Goal: Book appointment/travel/reservation

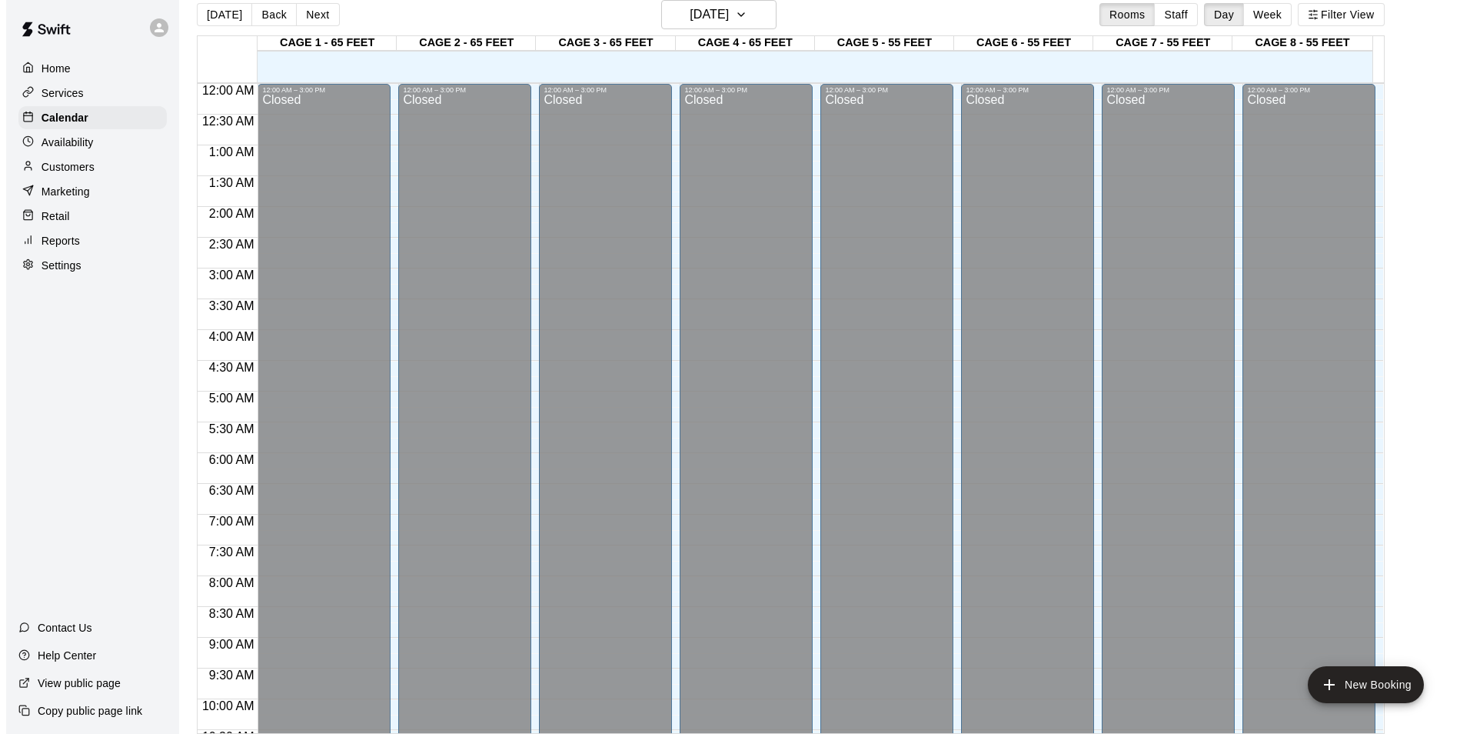
scroll to position [829, 0]
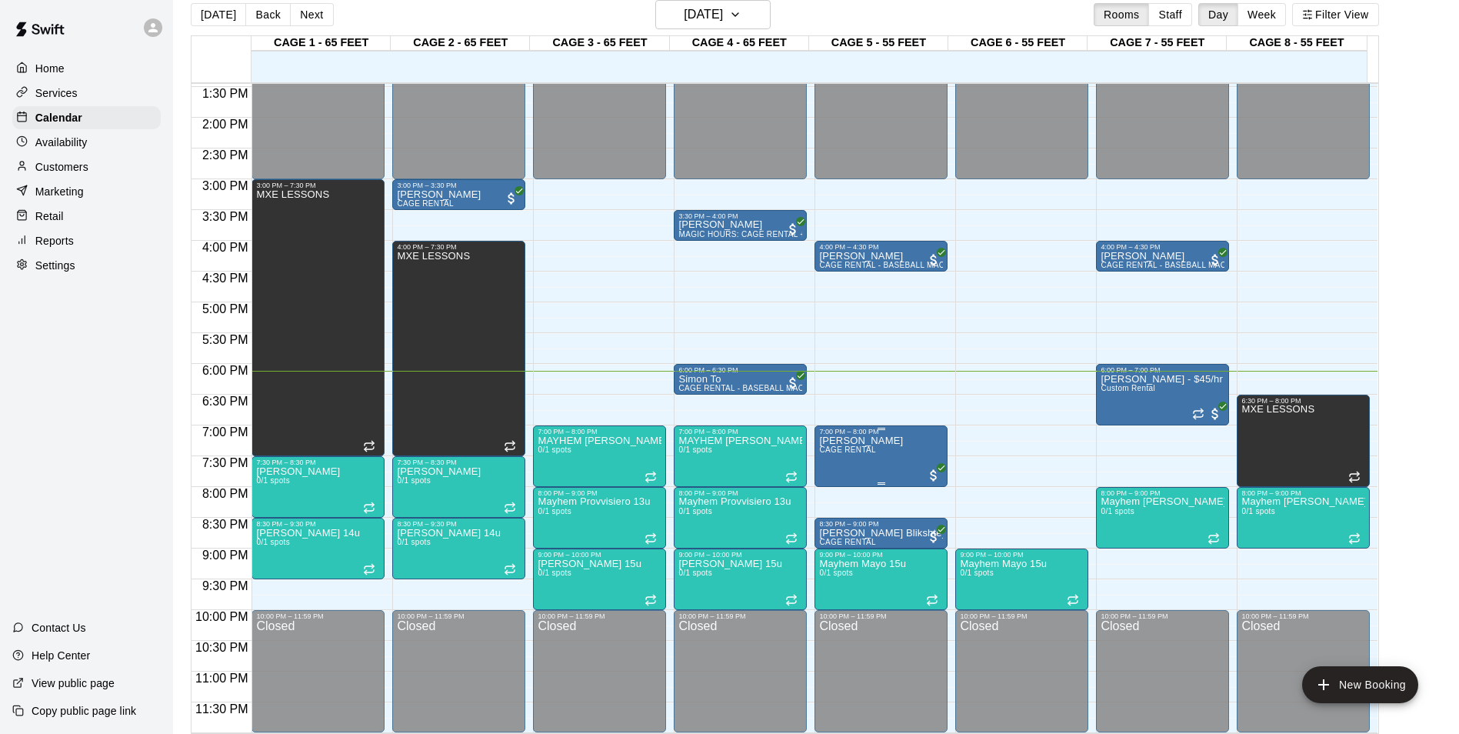
click at [884, 431] on div "7:00 PM – 8:00 PM" at bounding box center [881, 432] width 124 height 8
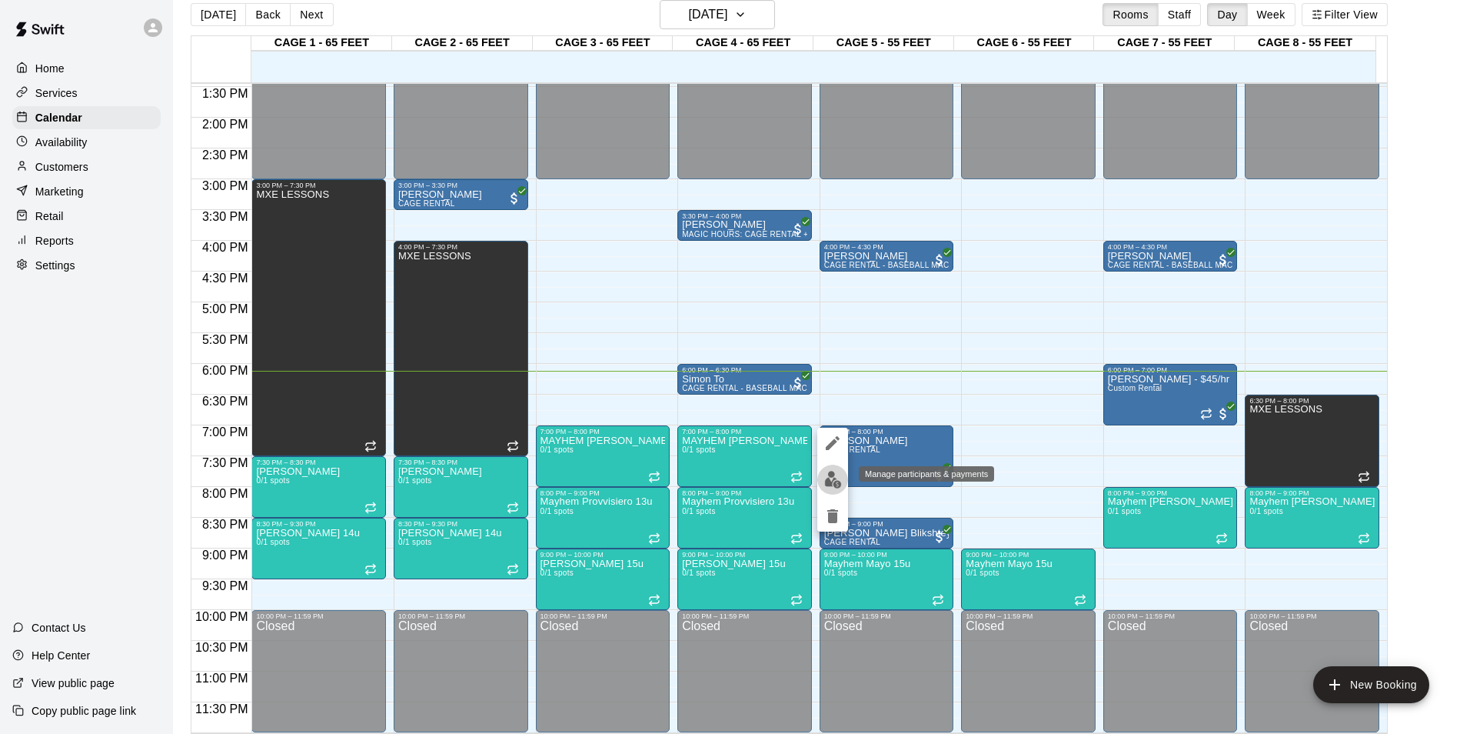
click at [833, 474] on img "edit" at bounding box center [833, 480] width 18 height 18
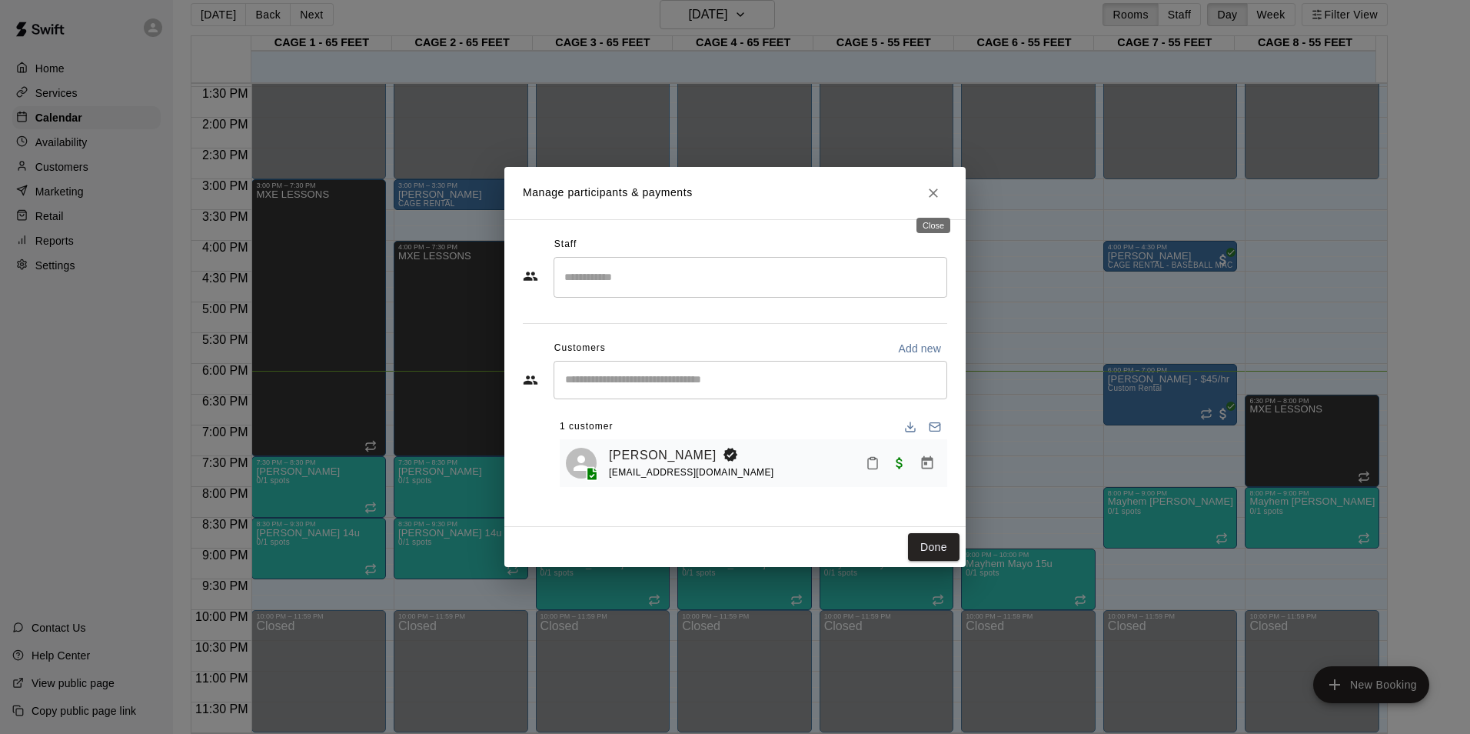
click at [938, 189] on icon "Close" at bounding box center [933, 192] width 15 height 15
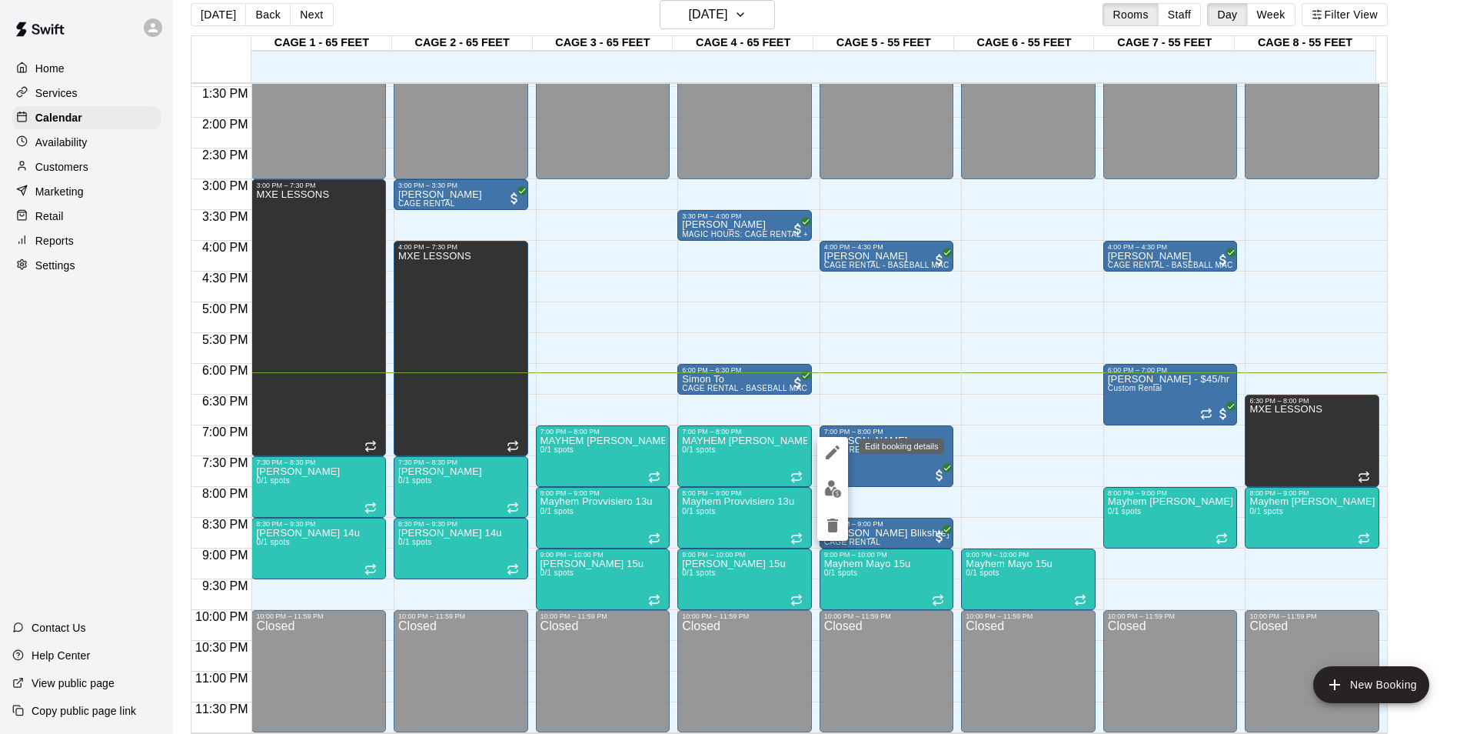
click at [824, 446] on icon "edit" at bounding box center [833, 452] width 18 height 18
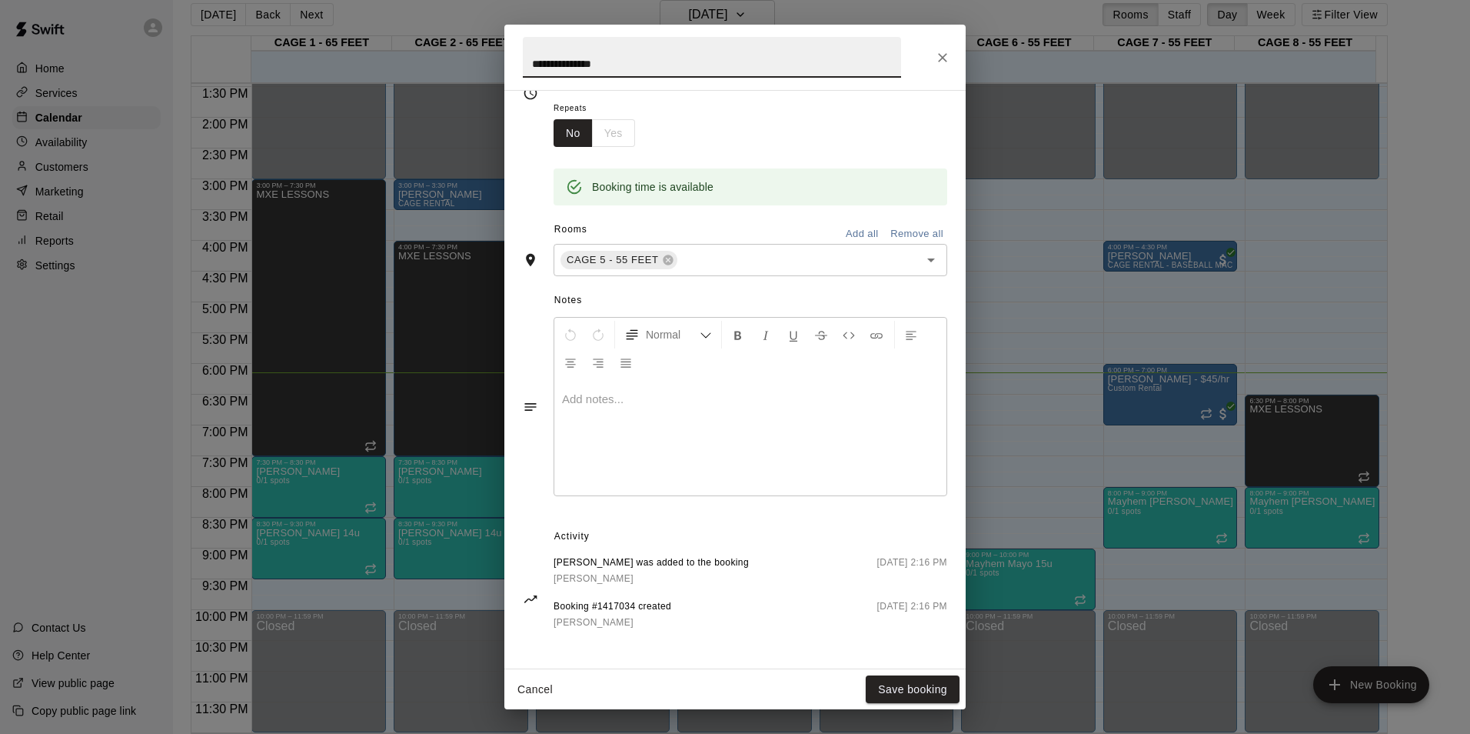
scroll to position [245, 0]
click at [941, 47] on button "Close" at bounding box center [943, 58] width 28 height 28
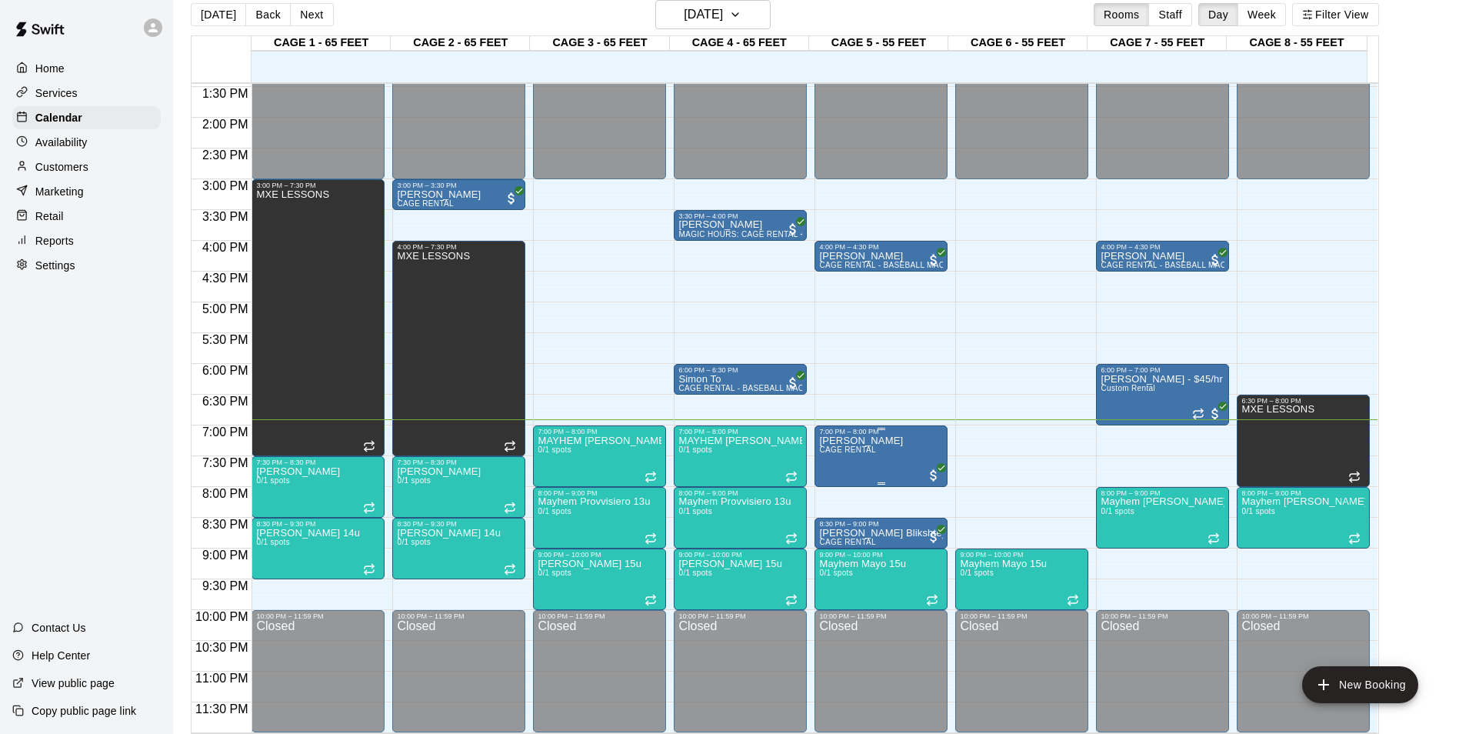
click at [872, 441] on p "[PERSON_NAME]" at bounding box center [861, 441] width 84 height 0
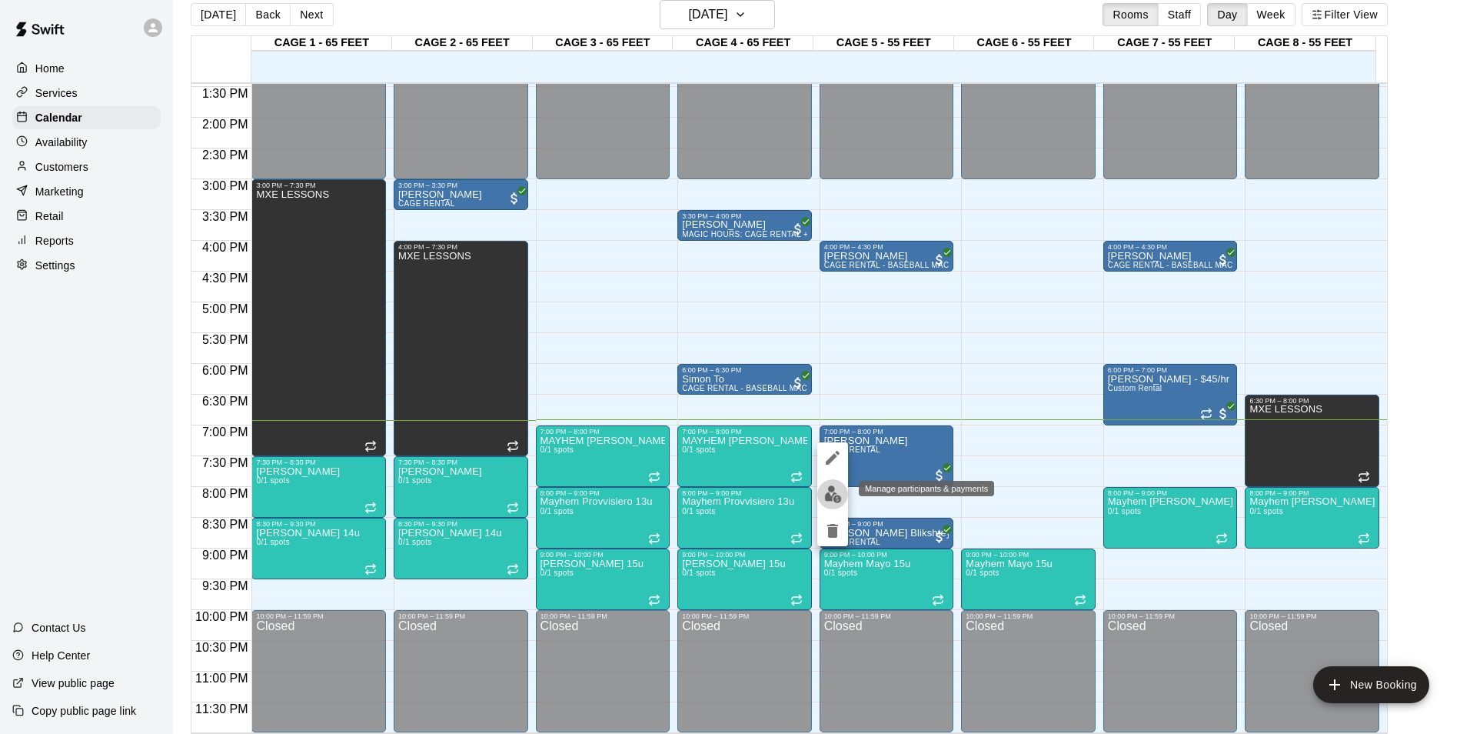
click at [845, 486] on button "edit" at bounding box center [832, 494] width 31 height 30
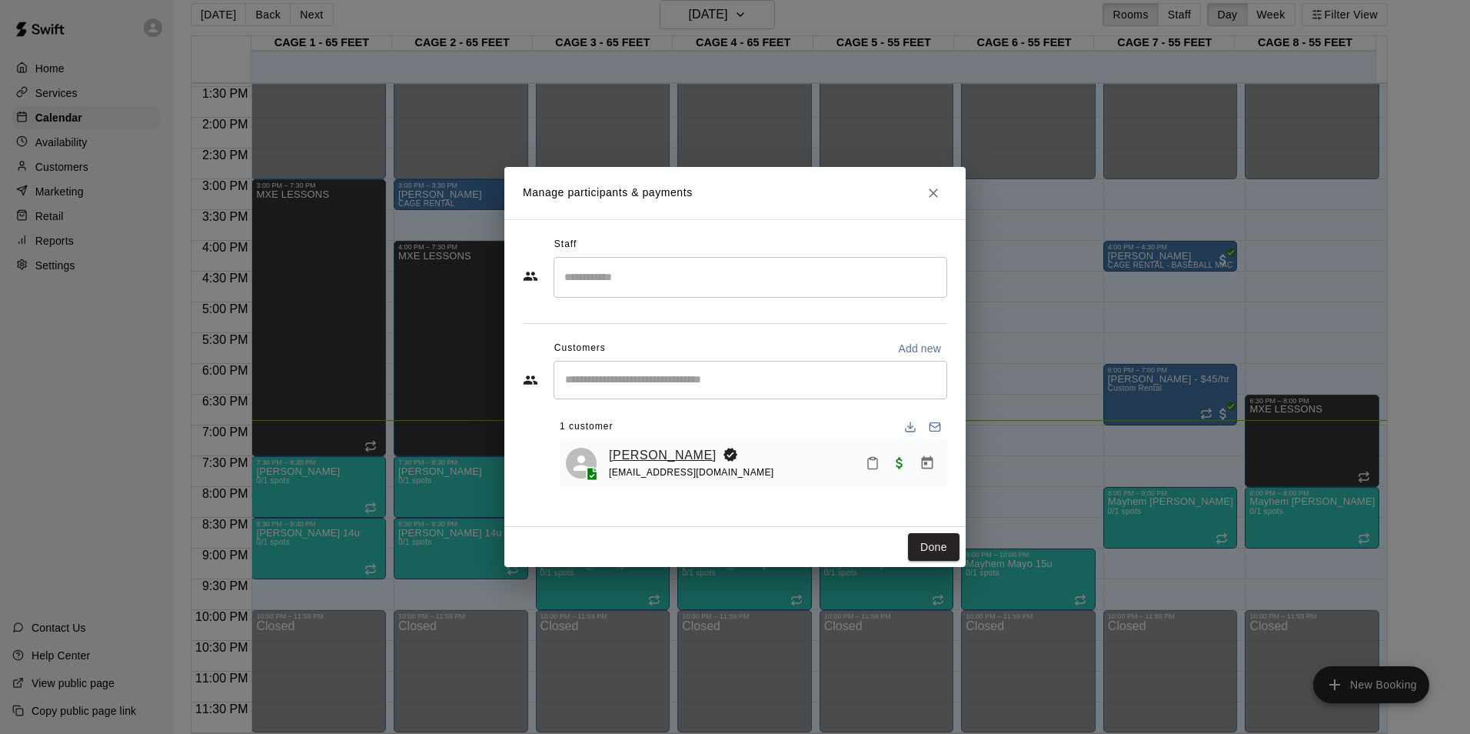
click at [652, 448] on link "[PERSON_NAME]" at bounding box center [663, 455] width 108 height 20
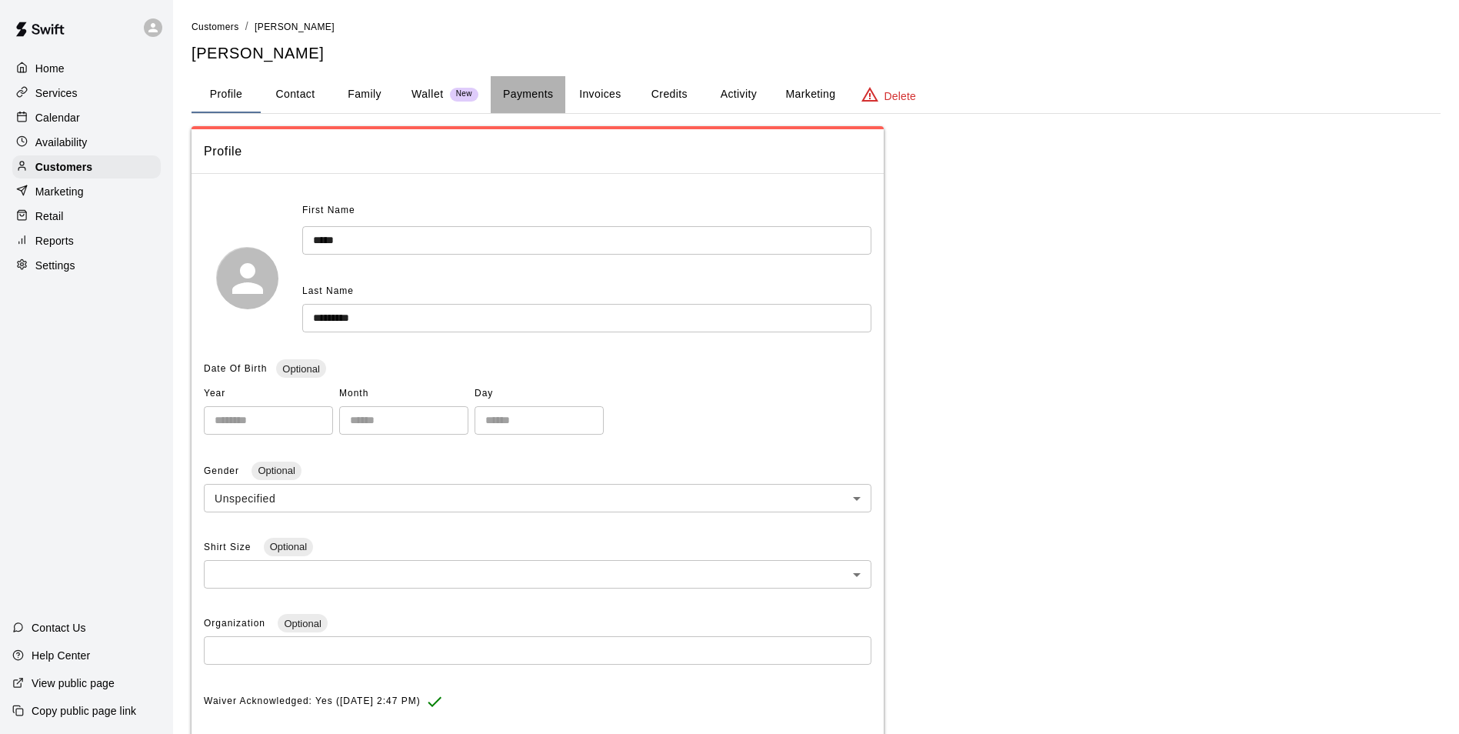
click at [524, 91] on button "Payments" at bounding box center [528, 94] width 75 height 37
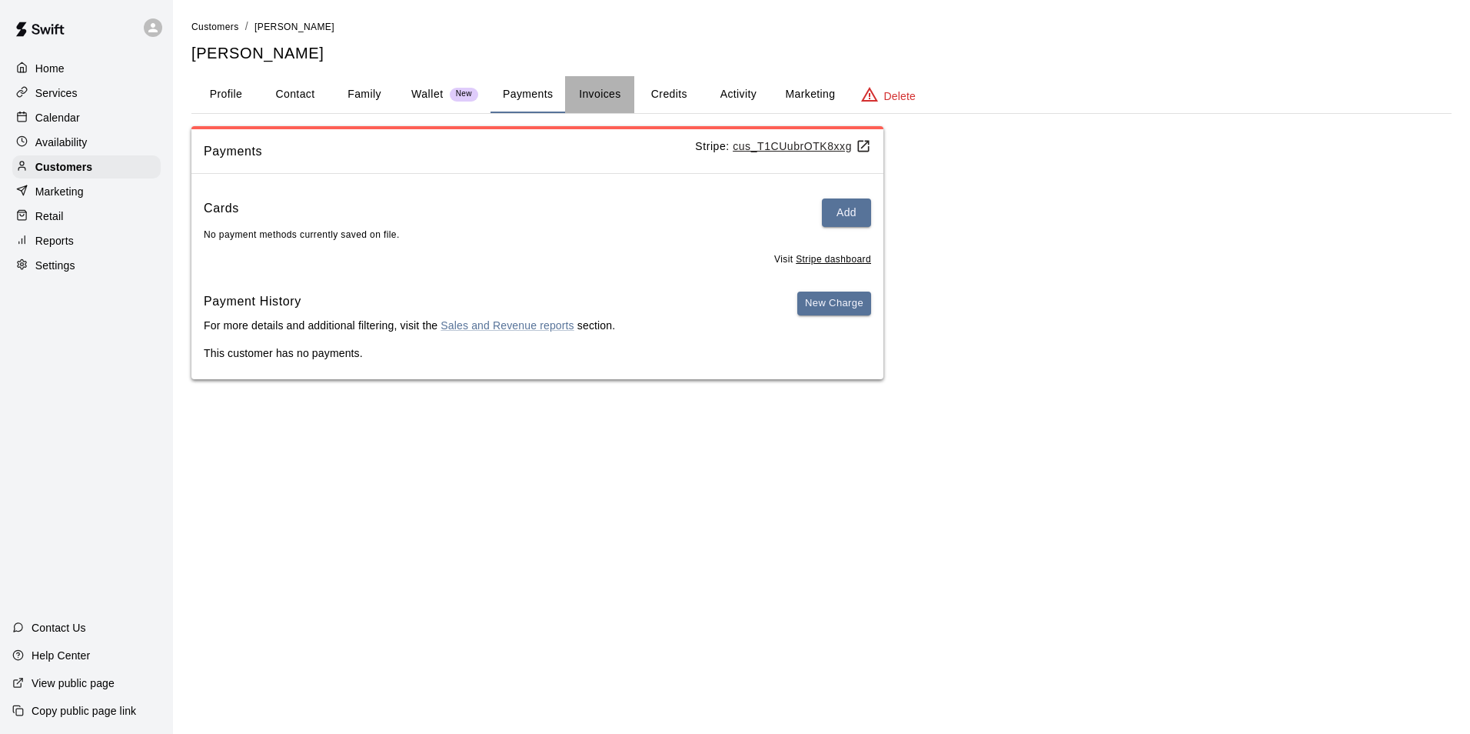
click at [610, 105] on button "Invoices" at bounding box center [599, 94] width 69 height 37
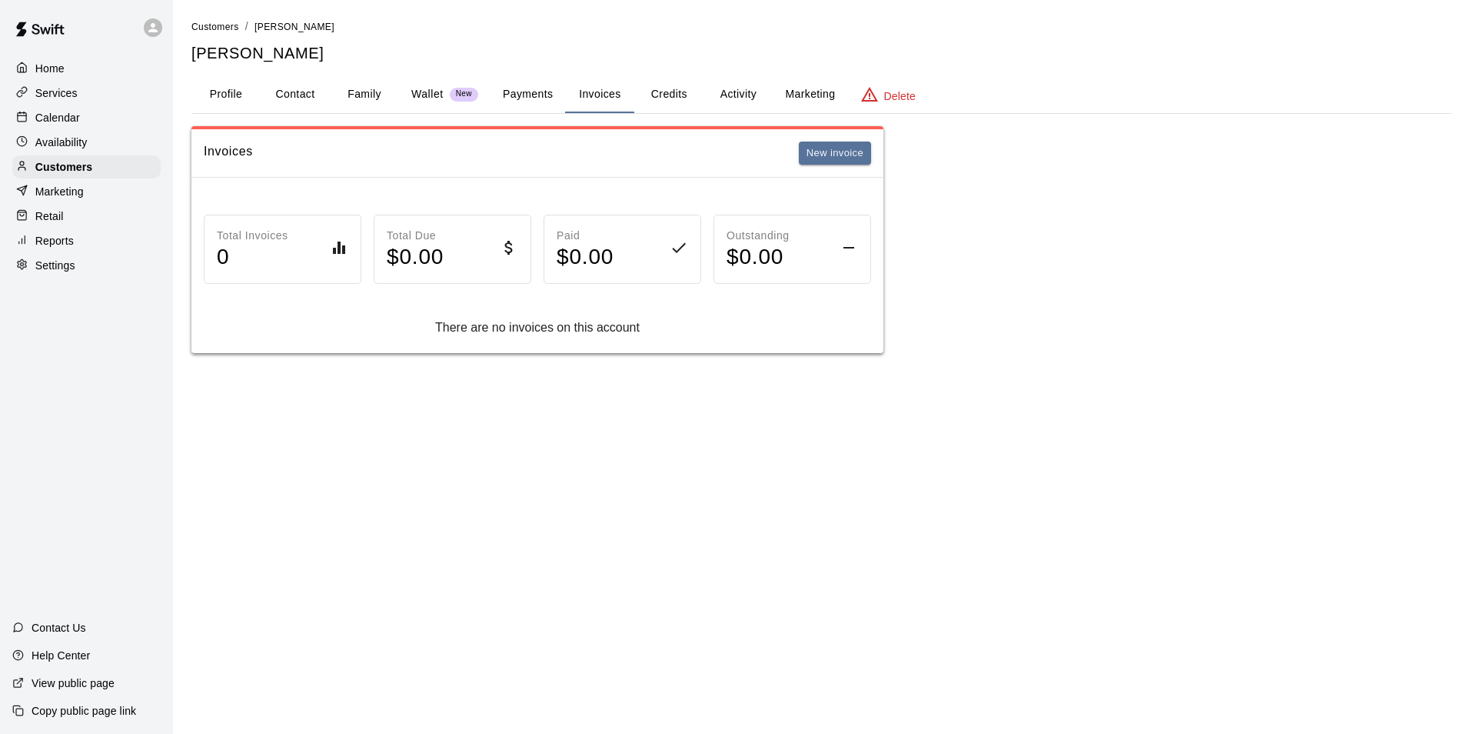
click at [653, 82] on button "Credits" at bounding box center [668, 94] width 69 height 37
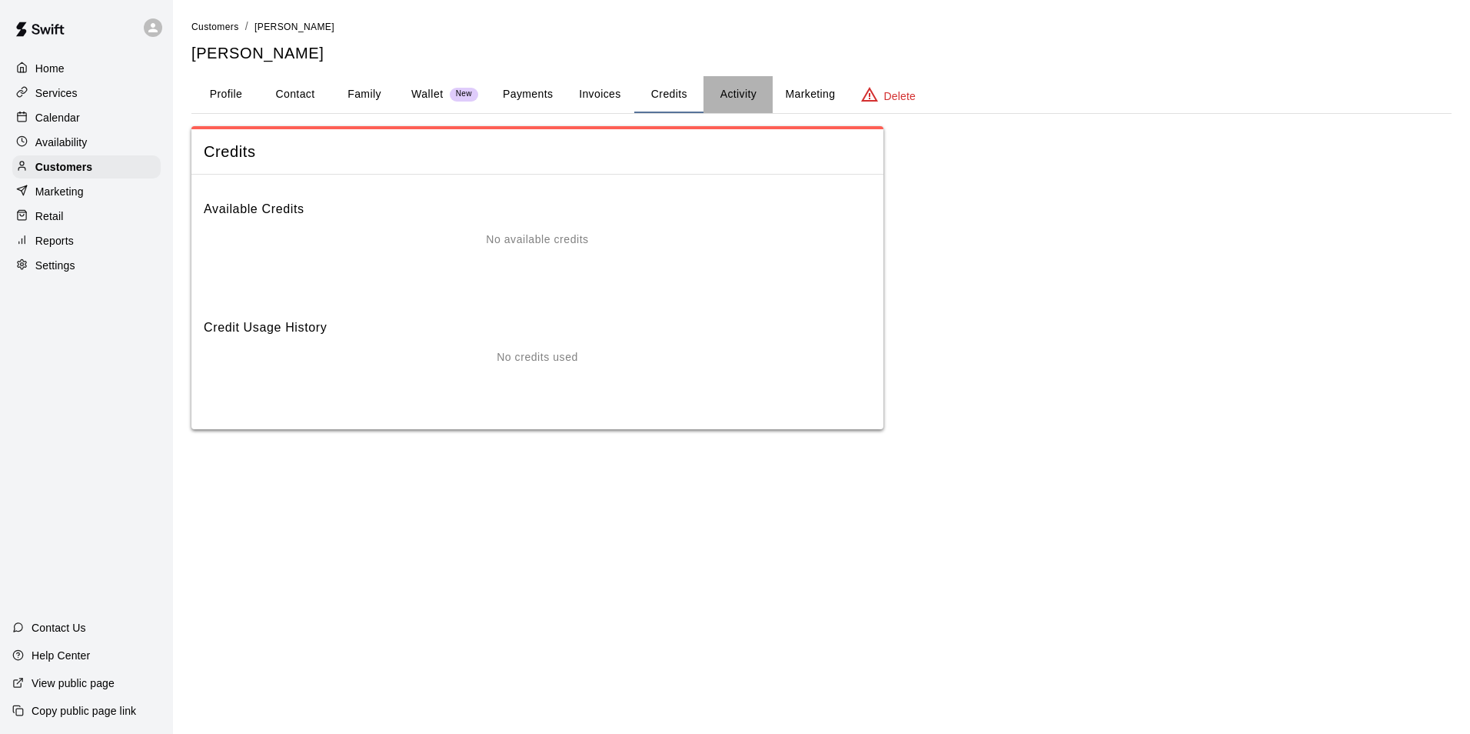
click at [731, 82] on button "Activity" at bounding box center [738, 94] width 69 height 37
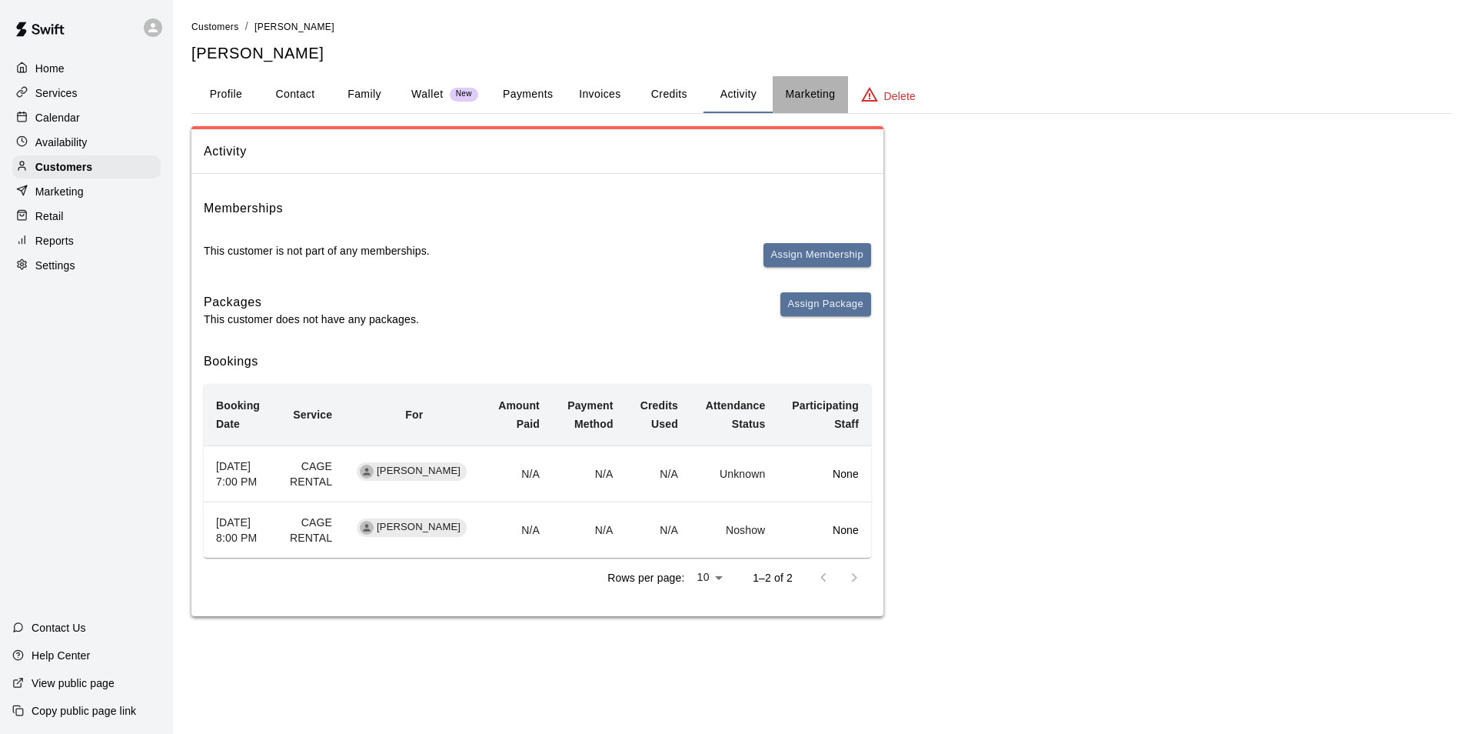
click at [801, 98] on button "Marketing" at bounding box center [810, 94] width 75 height 37
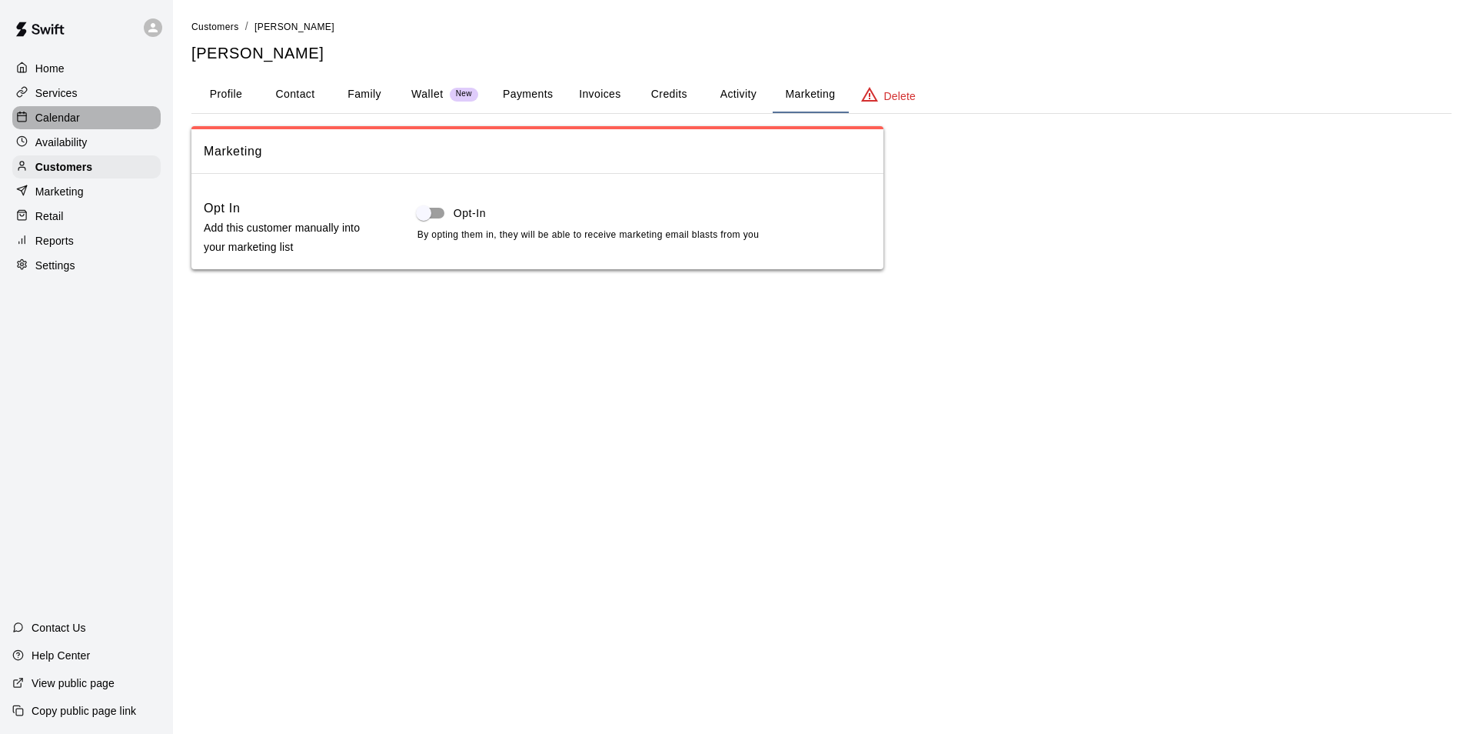
click at [82, 108] on div "Calendar" at bounding box center [86, 117] width 148 height 23
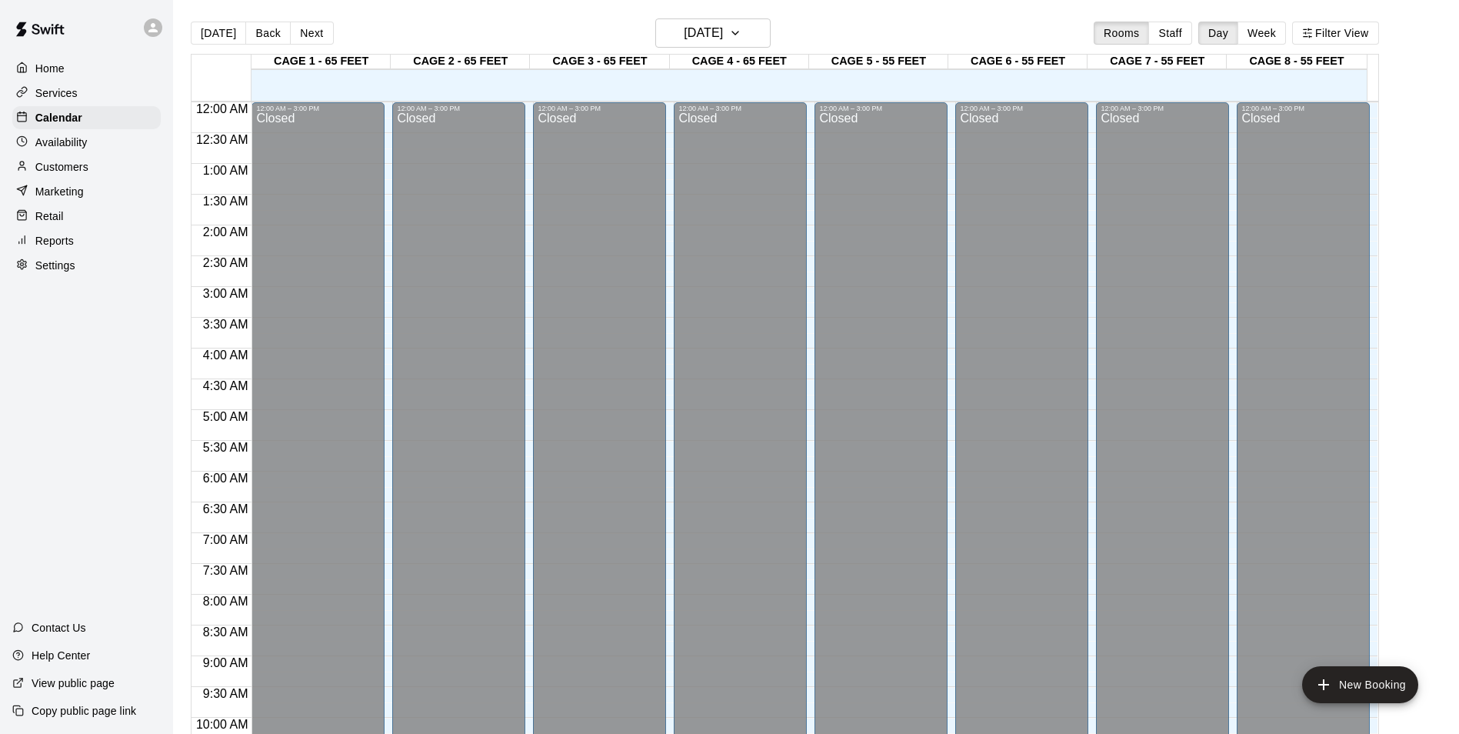
scroll to position [781, 0]
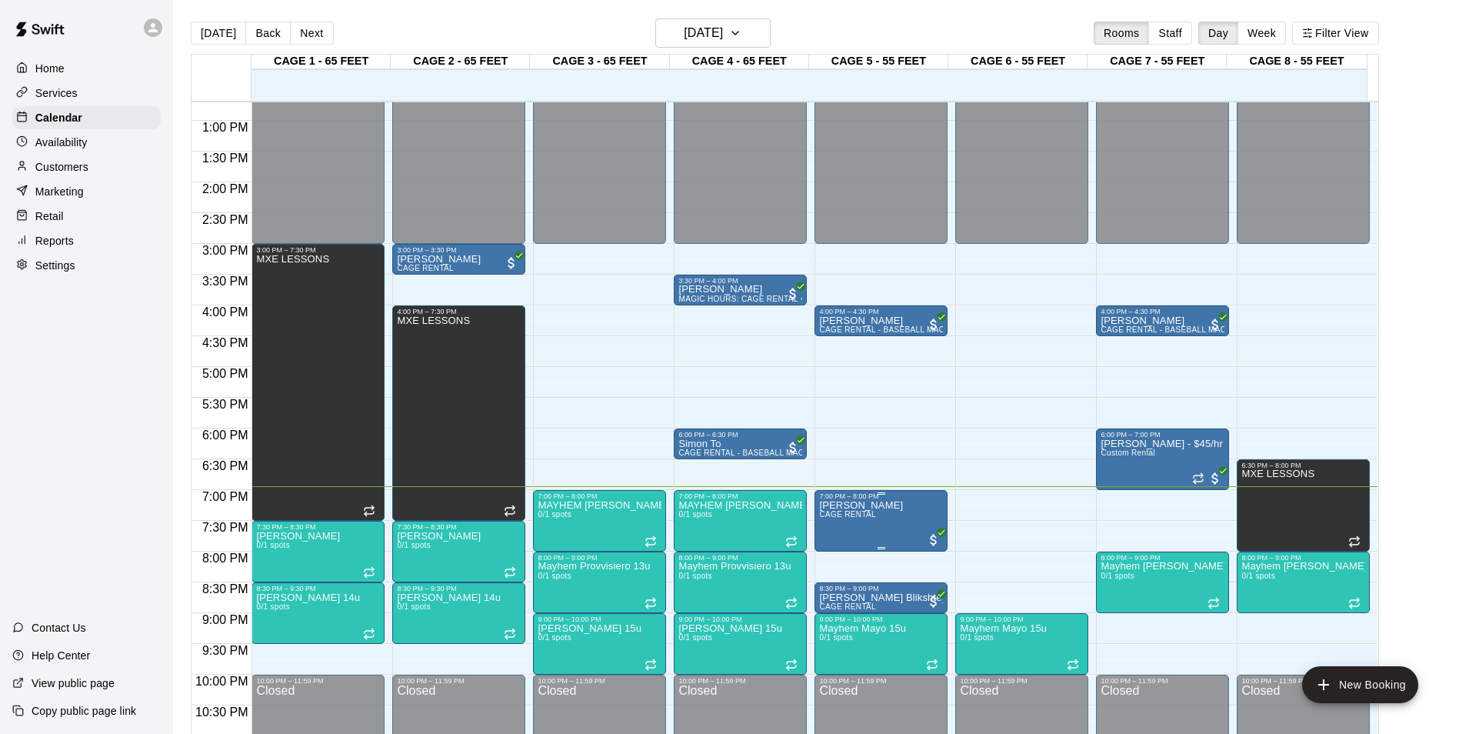
click at [859, 505] on p "[PERSON_NAME]" at bounding box center [861, 505] width 84 height 0
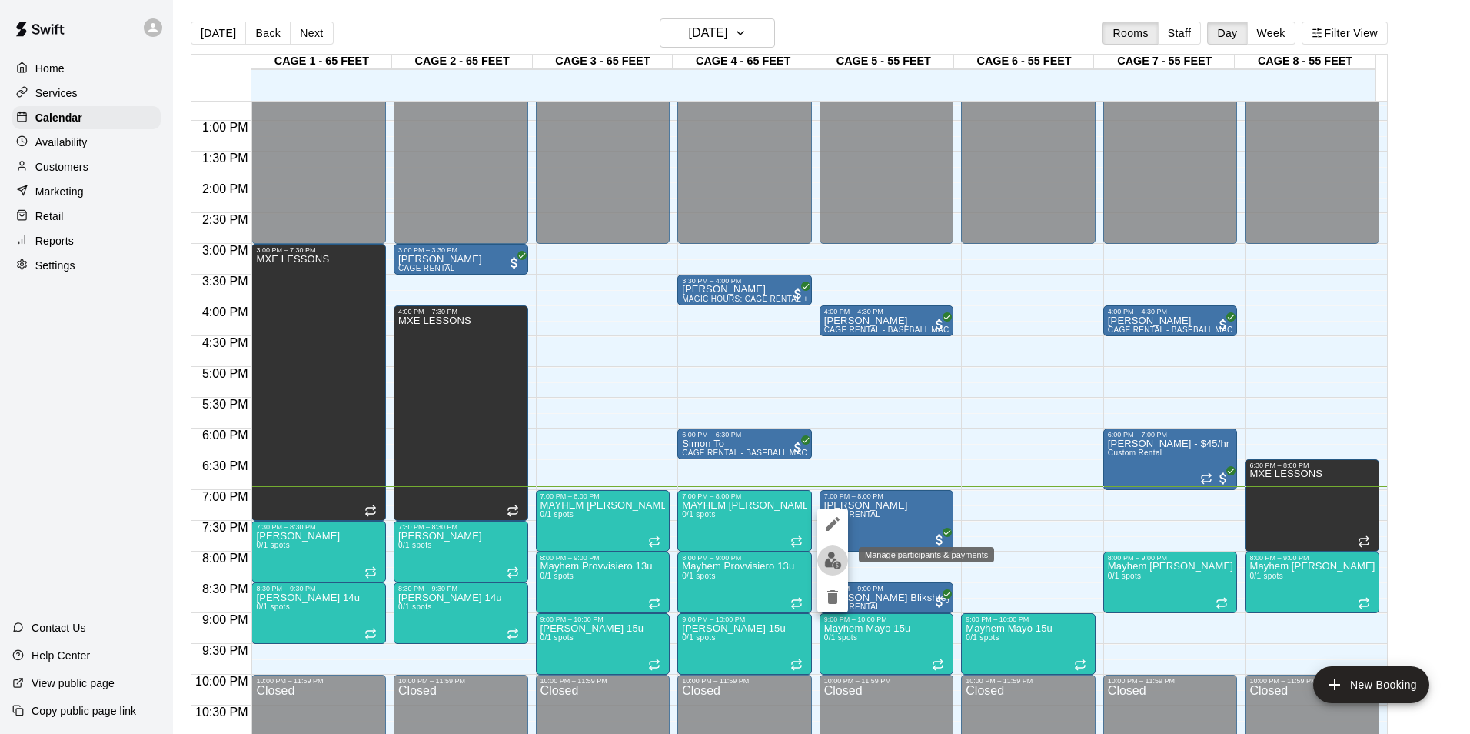
click at [834, 561] on img "edit" at bounding box center [833, 560] width 18 height 18
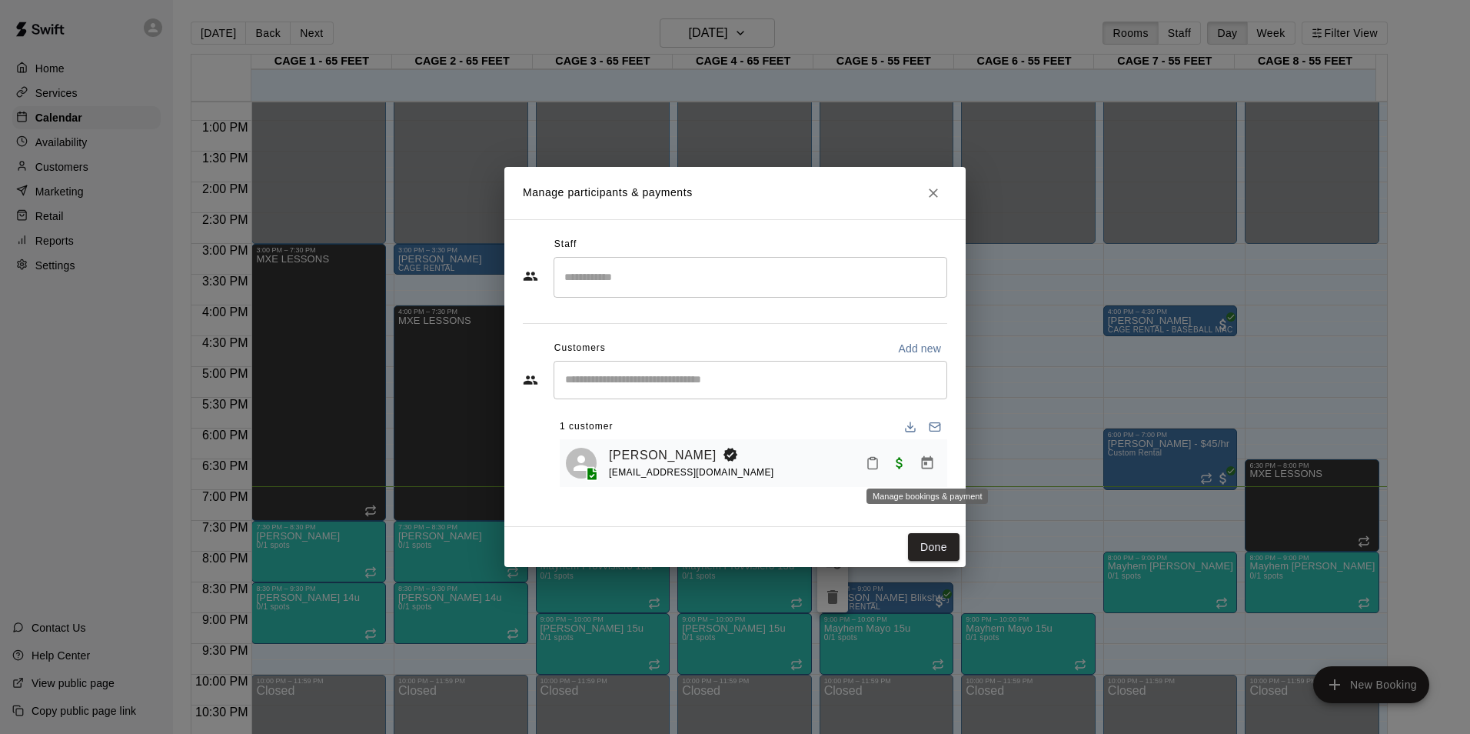
click at [923, 466] on icon "Manage bookings & payment" at bounding box center [927, 462] width 15 height 15
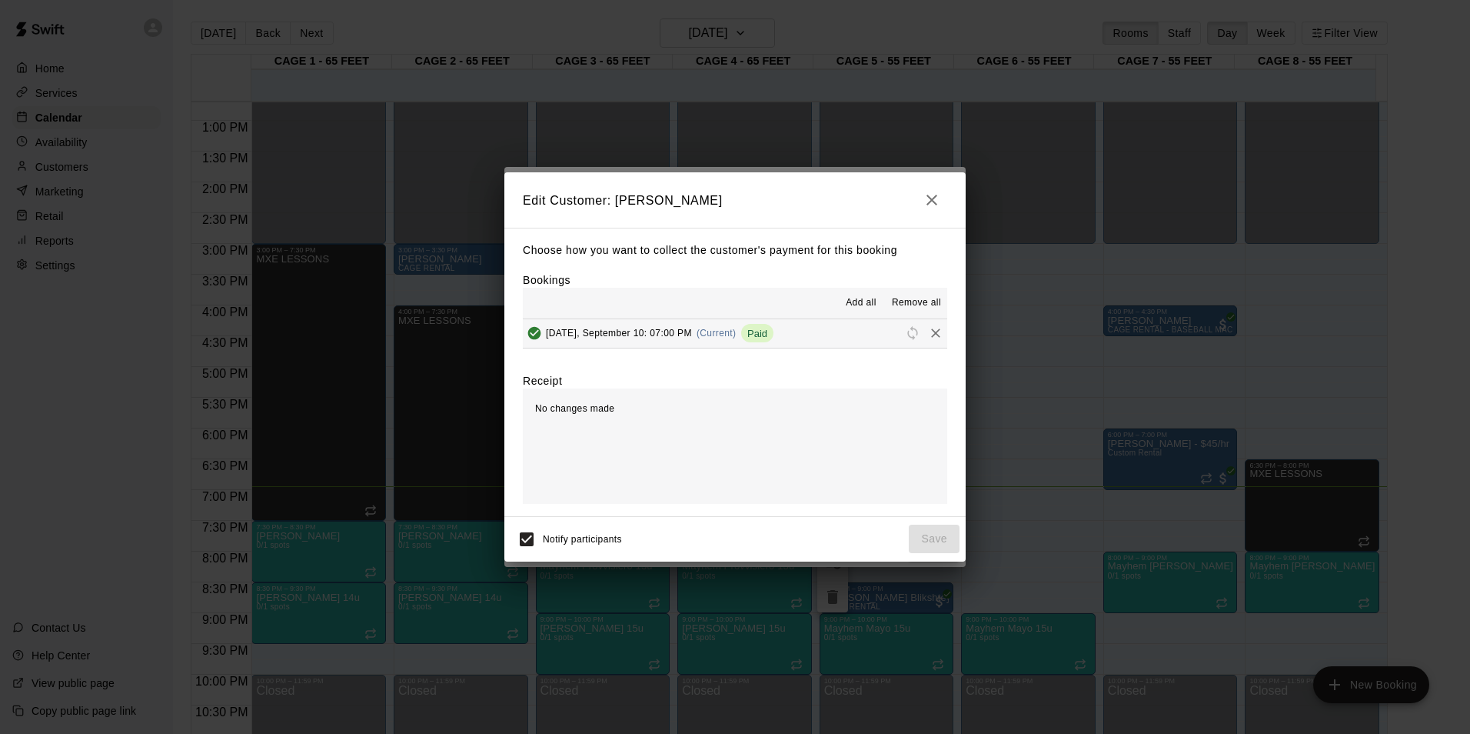
click at [805, 328] on button "[DATE], September 10: 07:00 PM (Current) Paid" at bounding box center [735, 333] width 425 height 28
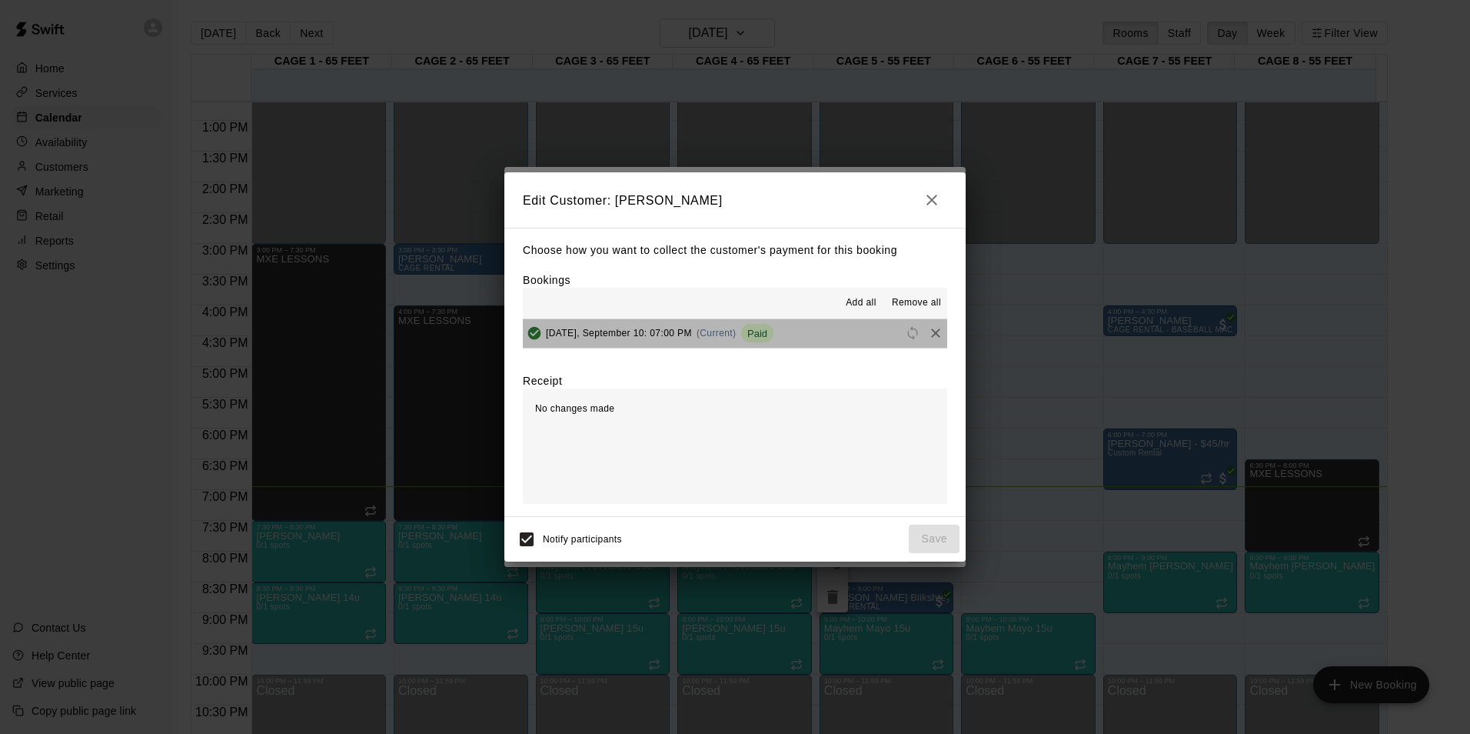
click at [818, 342] on button "[DATE], September 10: 07:00 PM (Current) Paid" at bounding box center [735, 333] width 425 height 28
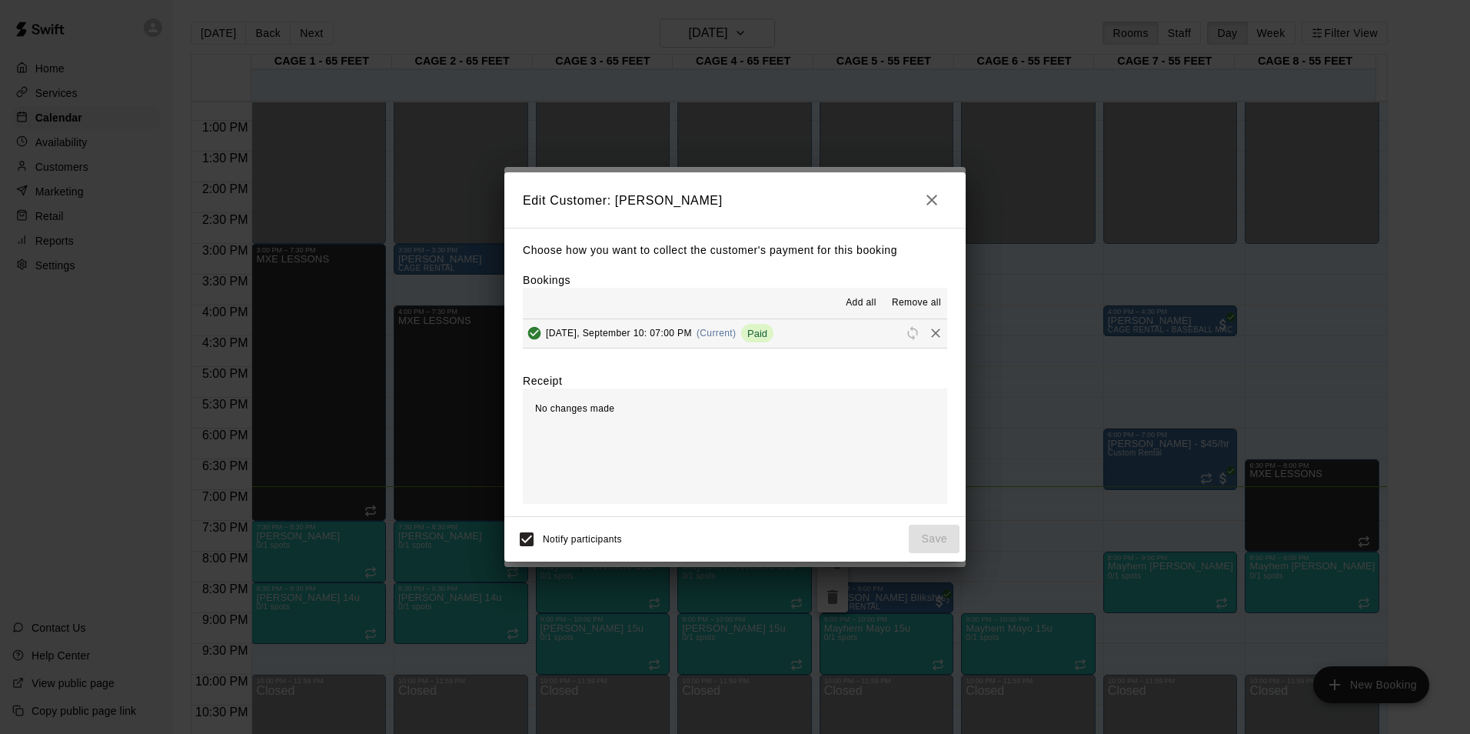
click at [818, 342] on button "[DATE], September 10: 07:00 PM (Current) Paid" at bounding box center [735, 333] width 425 height 28
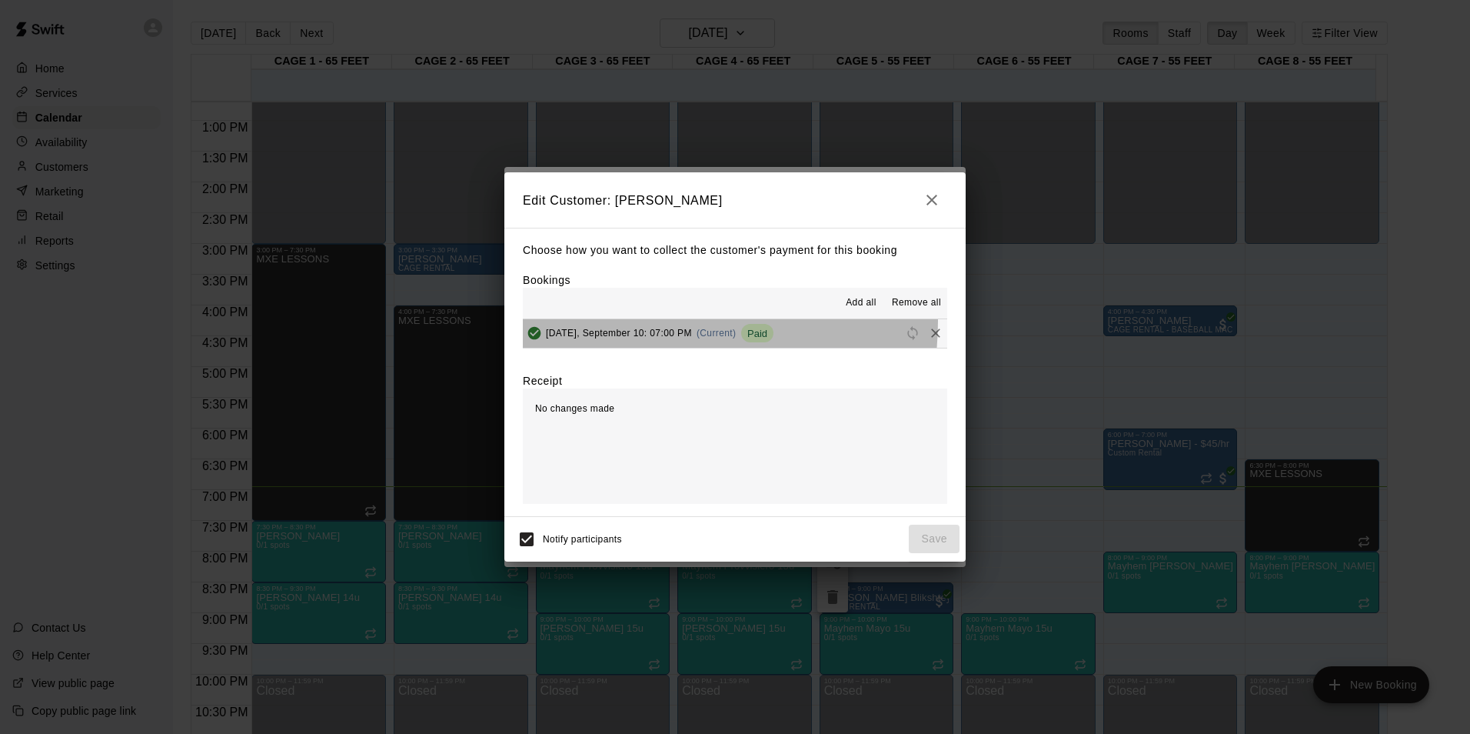
click at [636, 322] on div "[DATE], September 10: 07:00 PM (Current) Paid" at bounding box center [648, 332] width 251 height 23
click at [692, 336] on span "[DATE], September 10: 07:00 PM" at bounding box center [619, 333] width 146 height 11
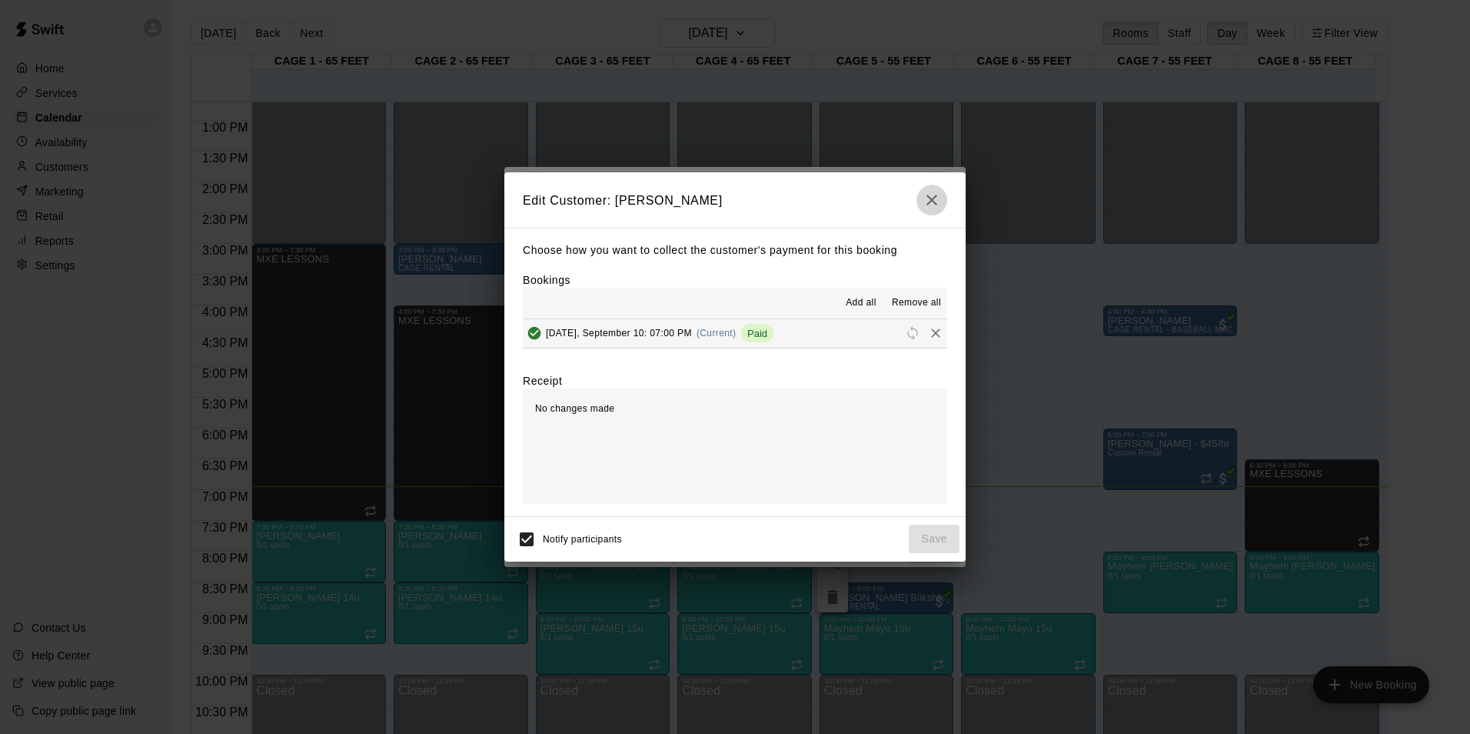
click at [924, 196] on icon "button" at bounding box center [932, 200] width 18 height 18
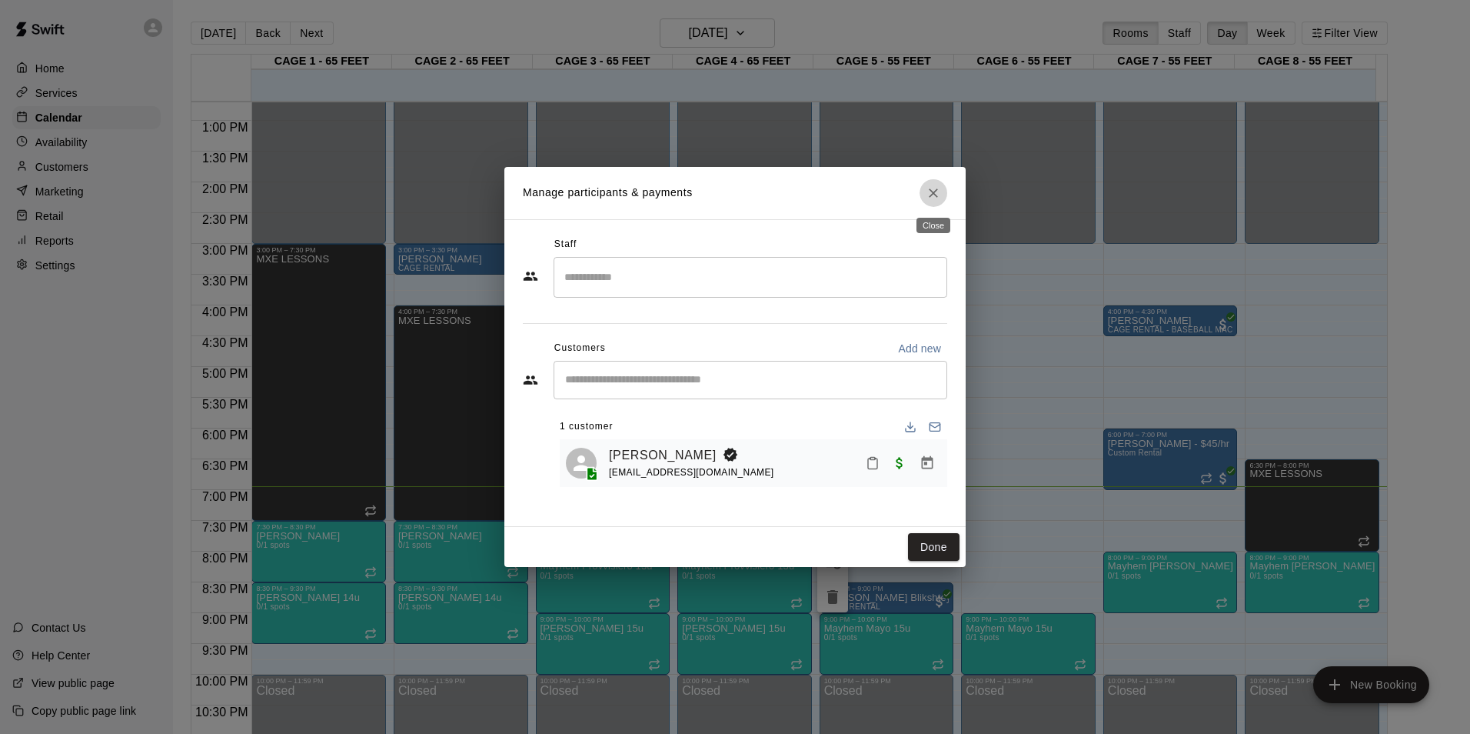
click at [924, 196] on button "Close" at bounding box center [934, 193] width 28 height 28
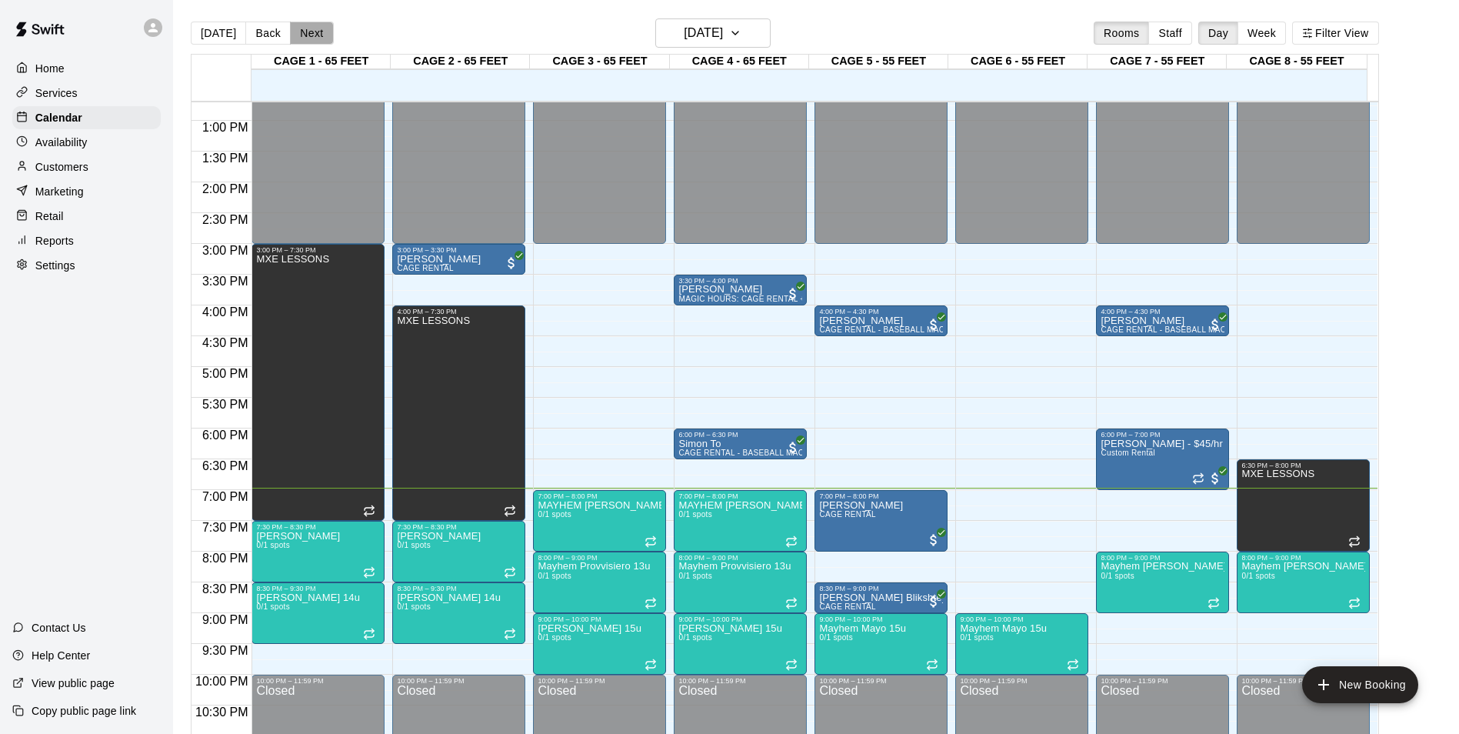
click at [303, 30] on button "Next" at bounding box center [311, 33] width 43 height 23
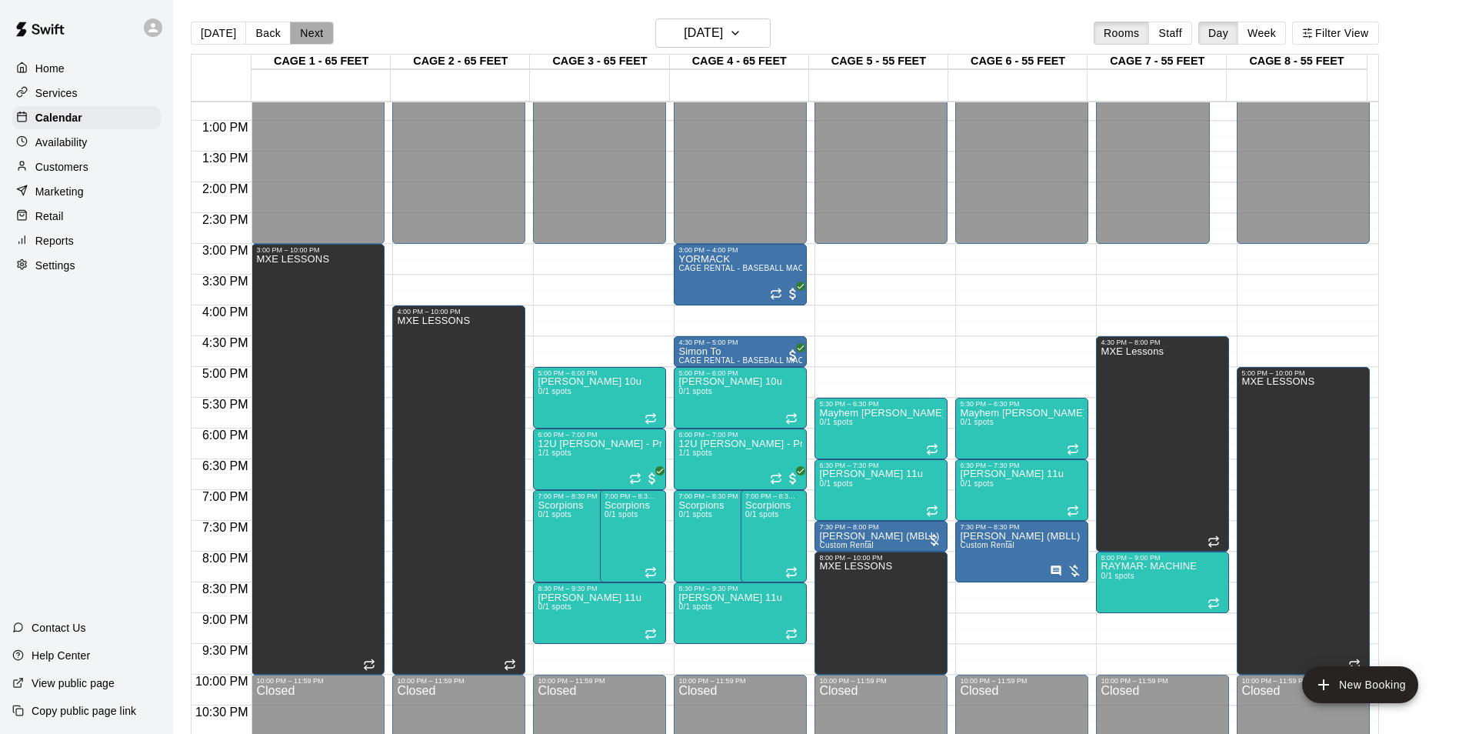
click at [303, 30] on button "Next" at bounding box center [311, 33] width 43 height 23
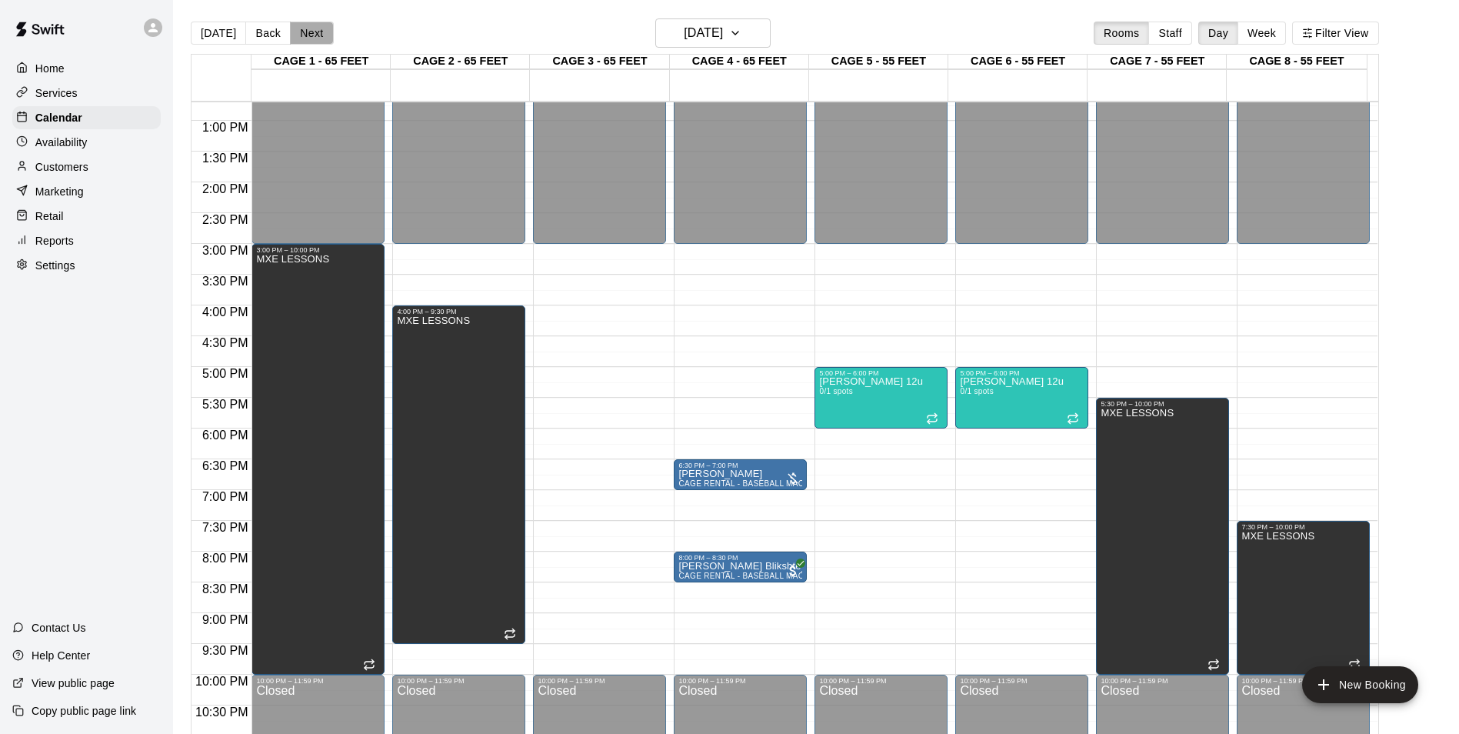
click at [303, 30] on button "Next" at bounding box center [311, 33] width 43 height 23
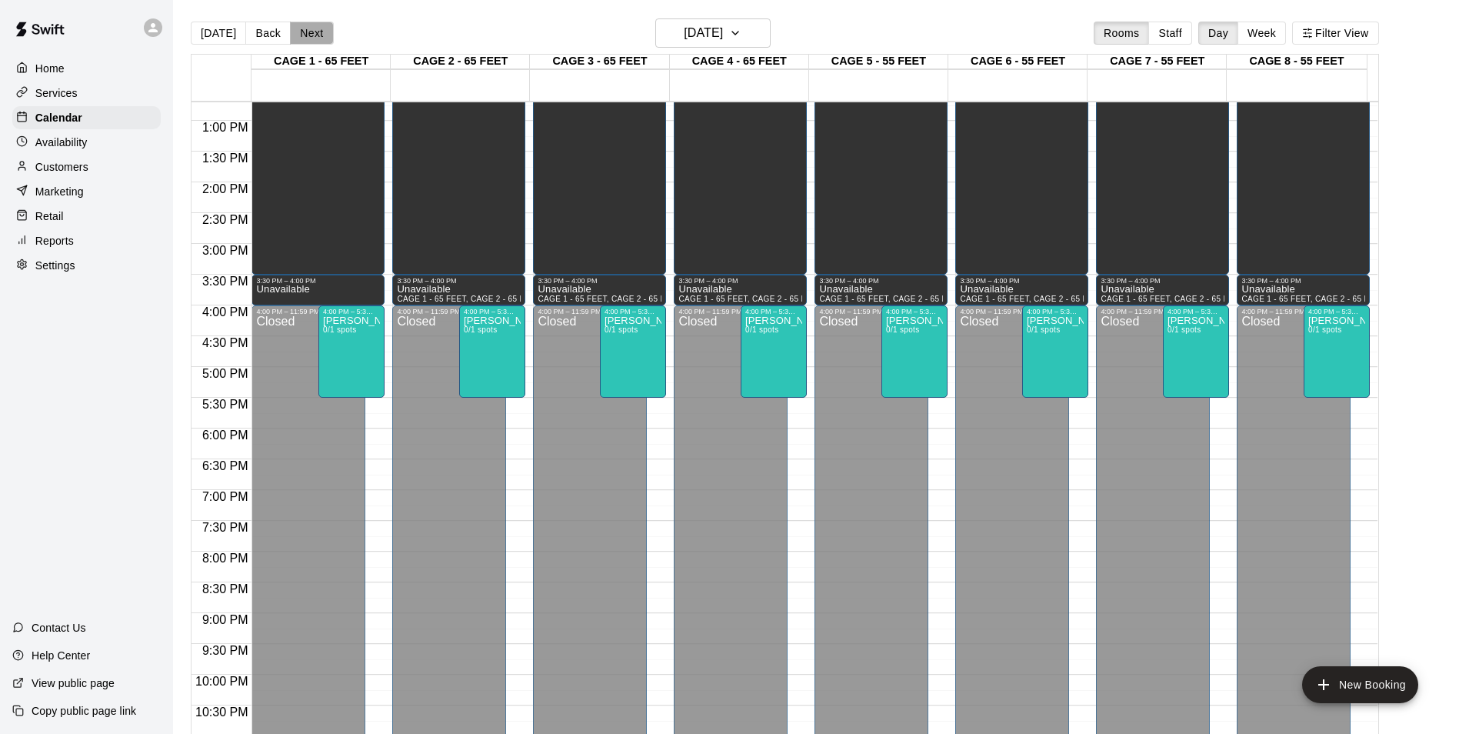
click at [303, 30] on button "Next" at bounding box center [311, 33] width 43 height 23
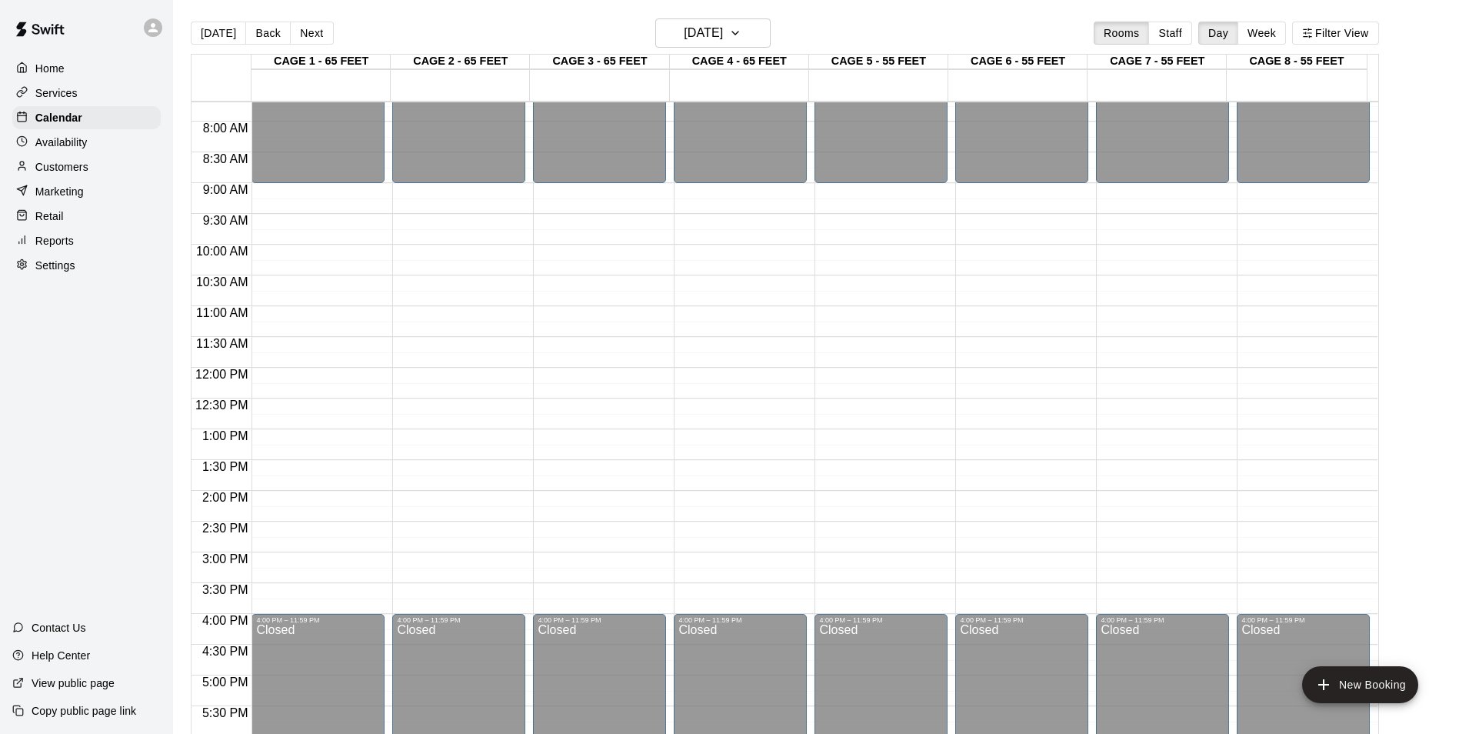
scroll to position [474, 0]
click at [218, 33] on button "[DATE]" at bounding box center [218, 33] width 55 height 23
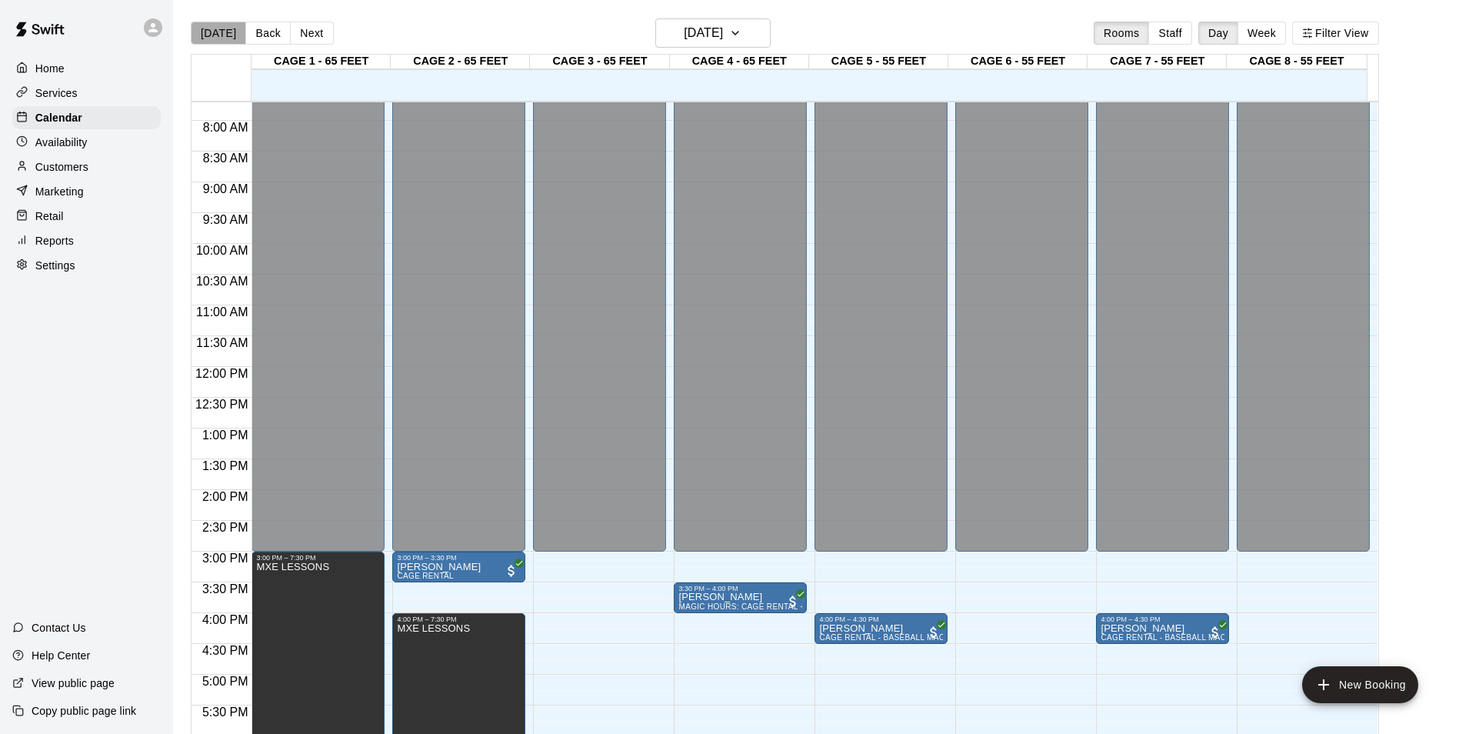
click at [227, 38] on button "[DATE]" at bounding box center [218, 33] width 55 height 23
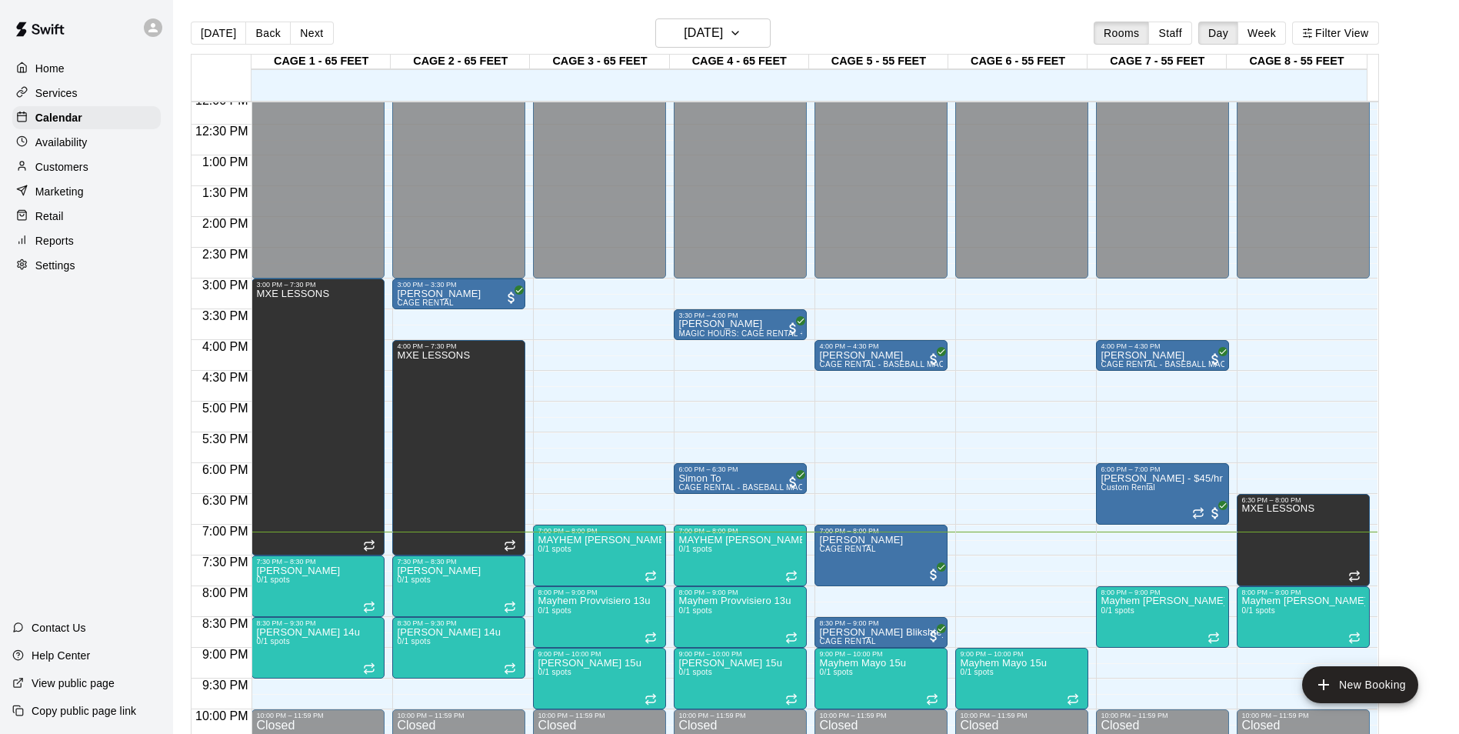
scroll to position [781, 0]
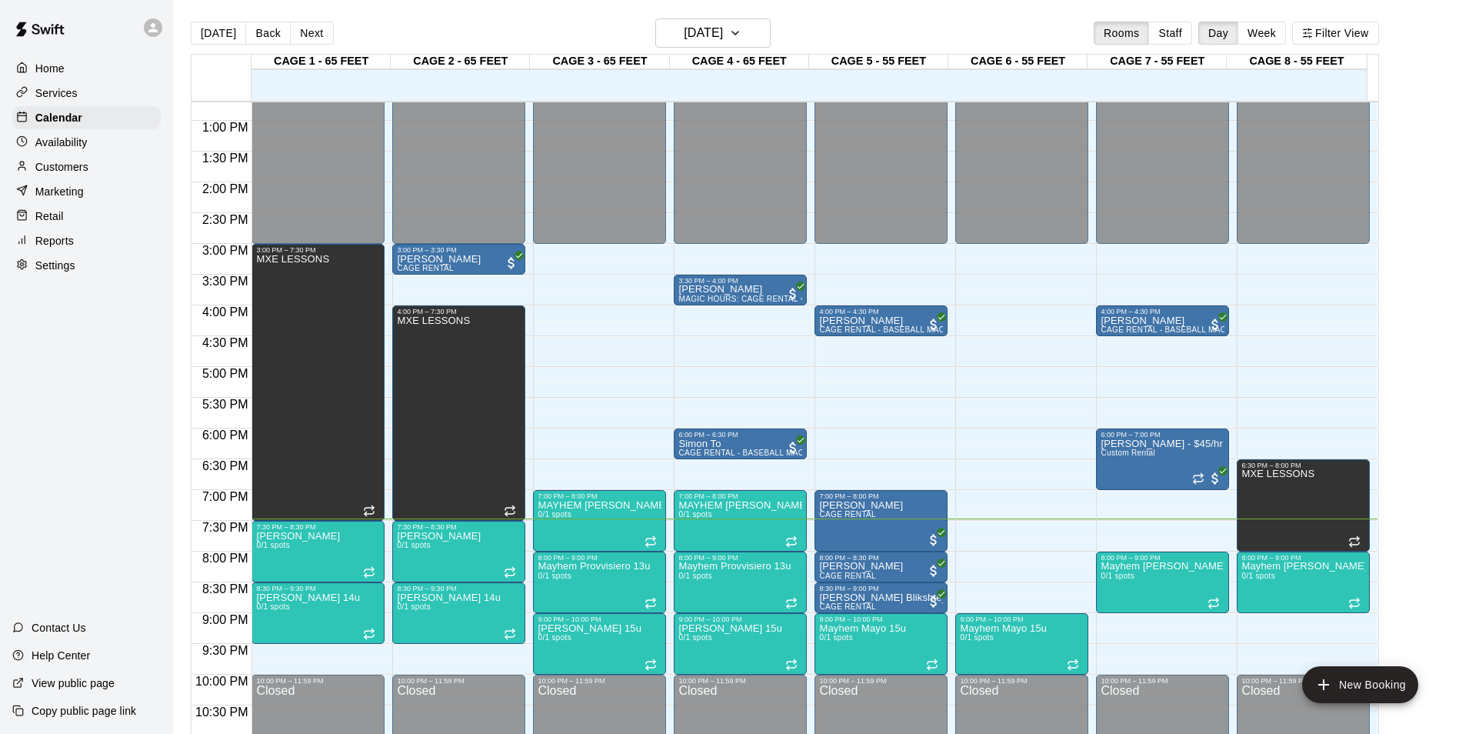
click at [260, 23] on button "Back" at bounding box center [267, 33] width 45 height 23
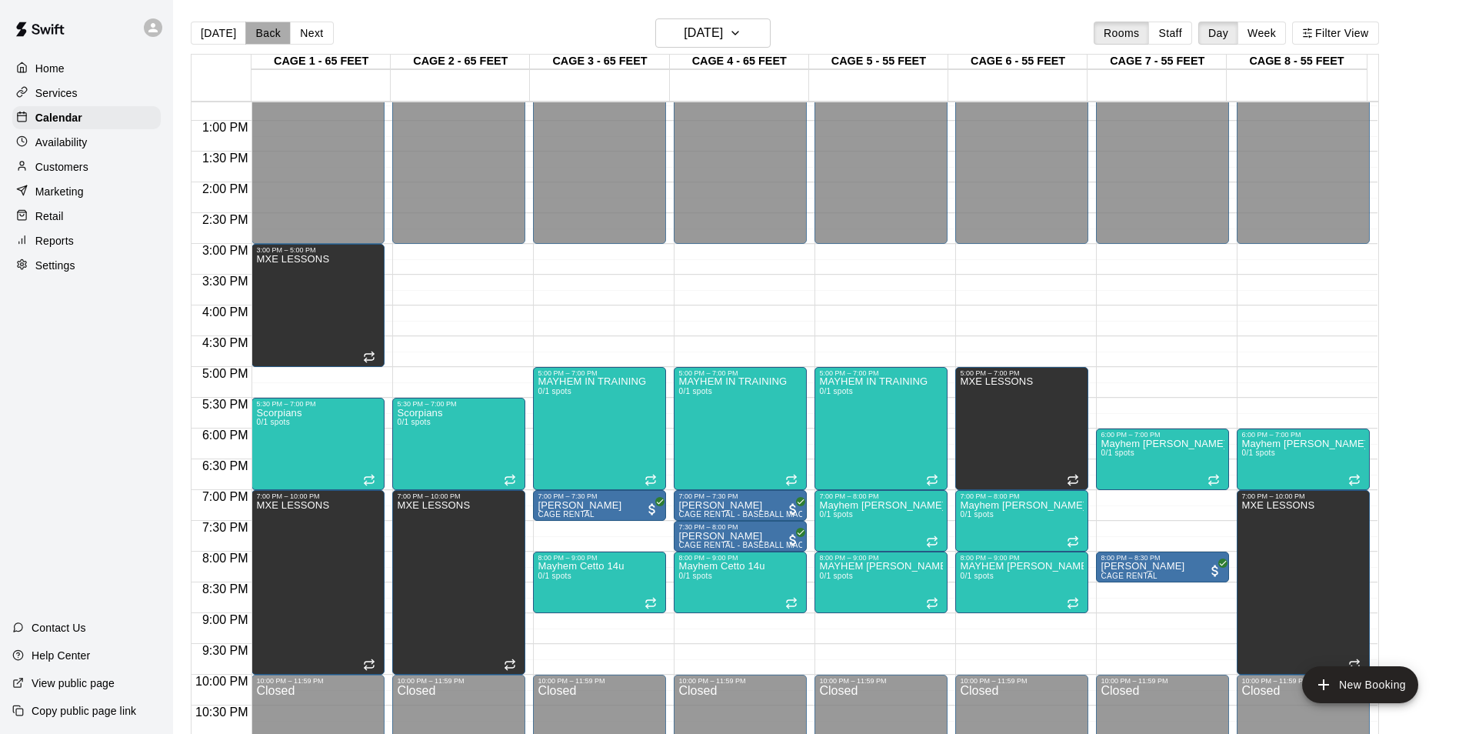
click at [258, 24] on button "Back" at bounding box center [267, 33] width 45 height 23
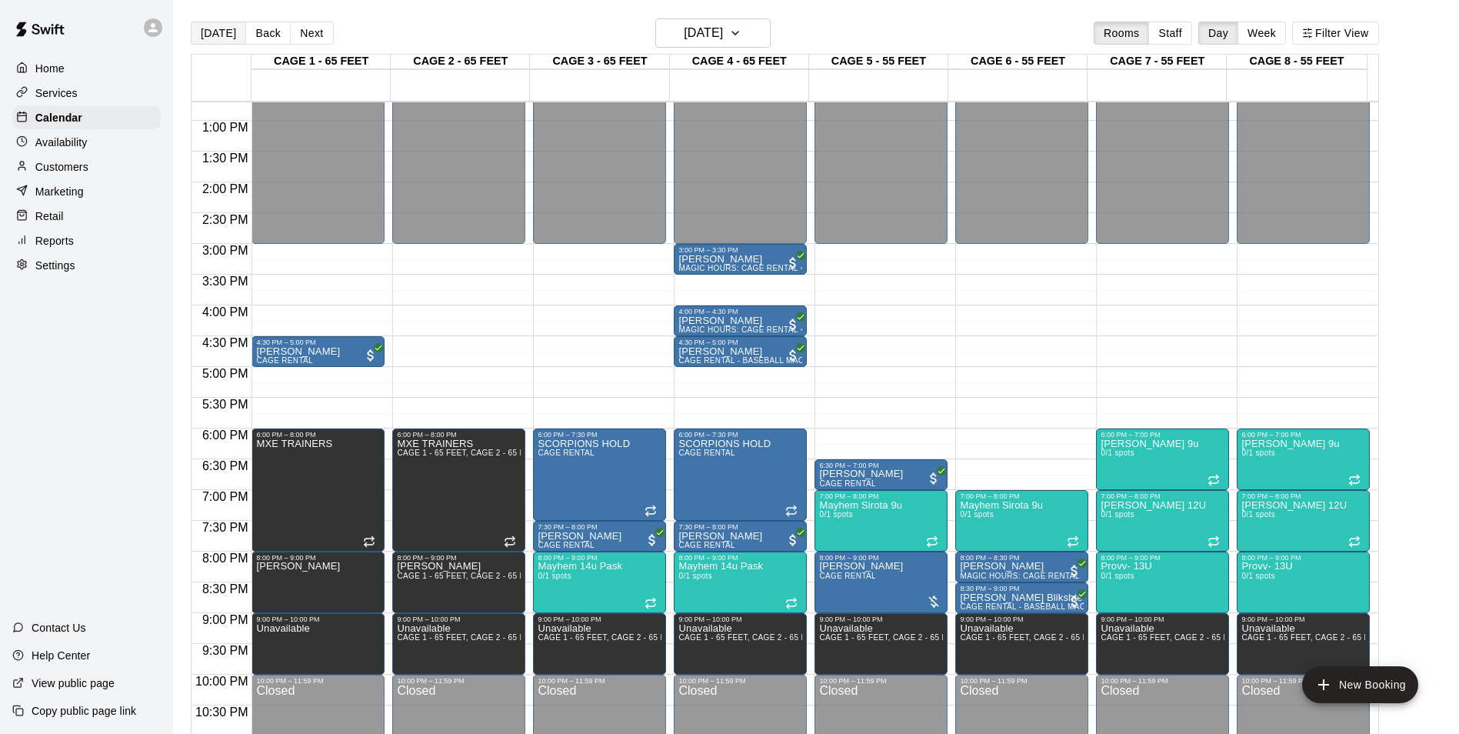
click at [209, 28] on button "[DATE]" at bounding box center [218, 33] width 55 height 23
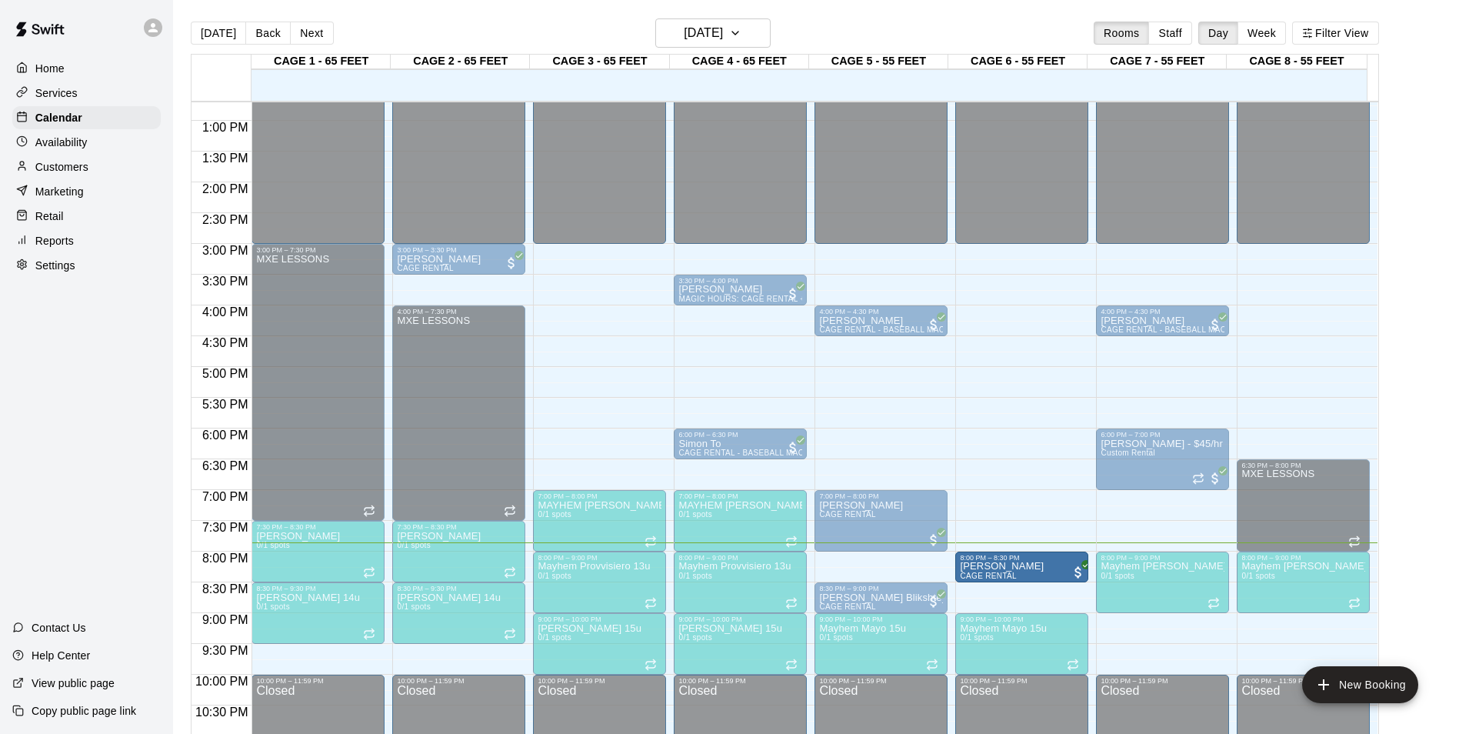
drag, startPoint x: 904, startPoint y: 565, endPoint x: 990, endPoint y: 572, distance: 86.4
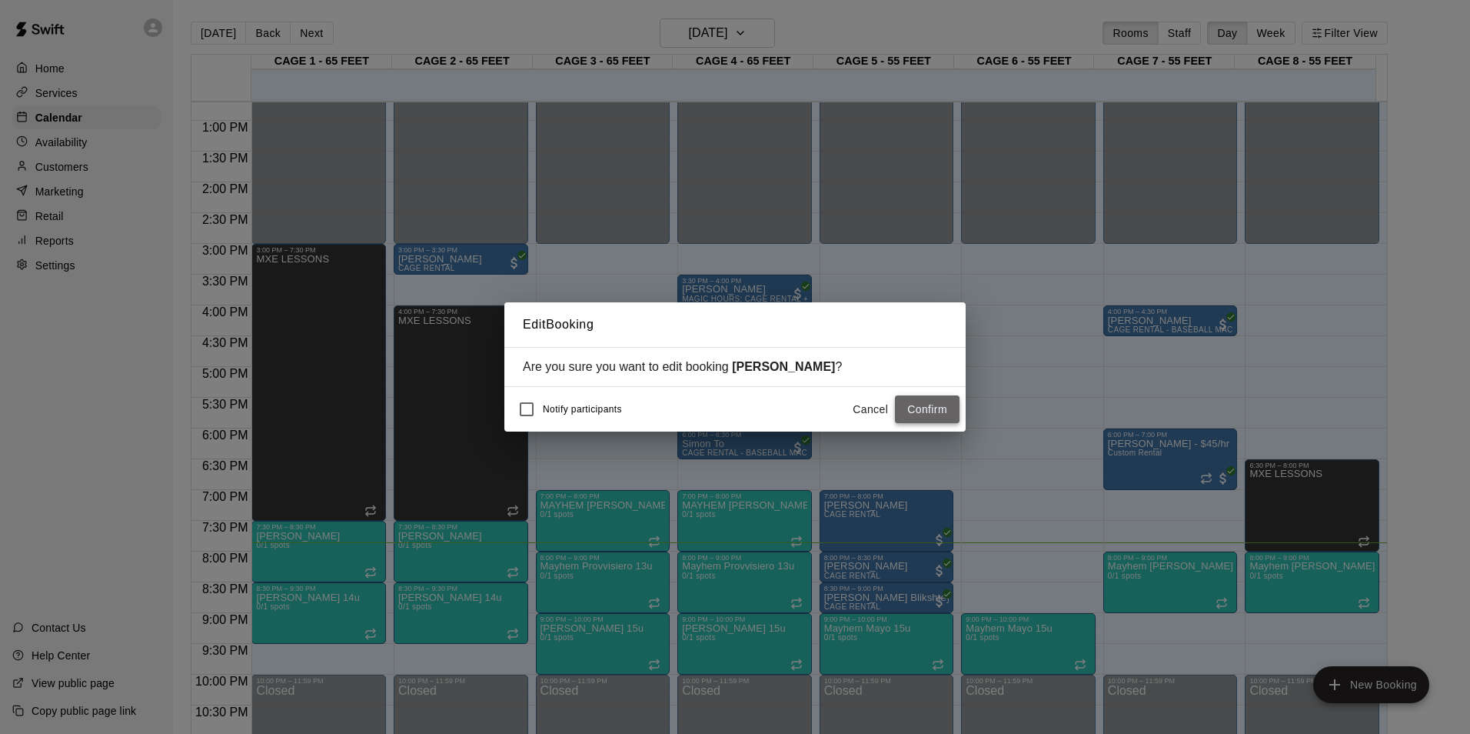
click at [921, 407] on button "Confirm" at bounding box center [927, 409] width 65 height 28
